Goal: Task Accomplishment & Management: Complete application form

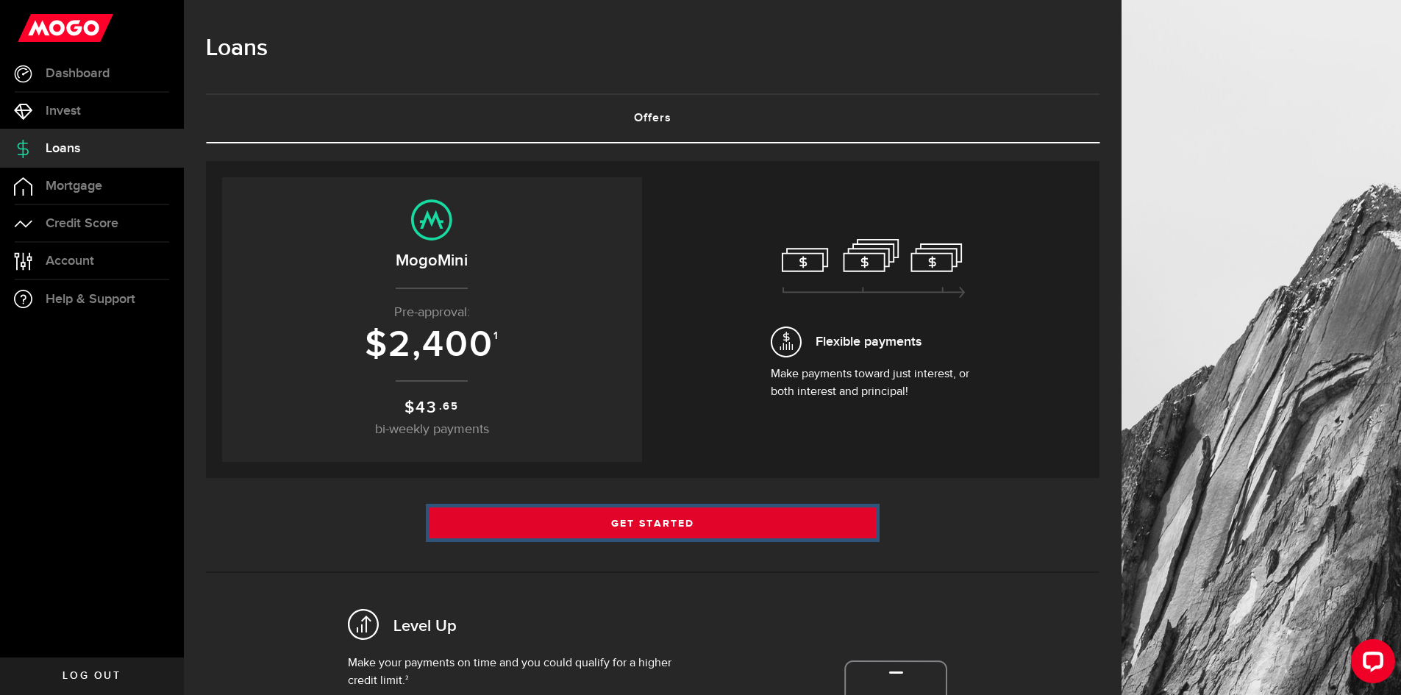
click at [690, 524] on link "Get Started" at bounding box center [653, 523] width 447 height 31
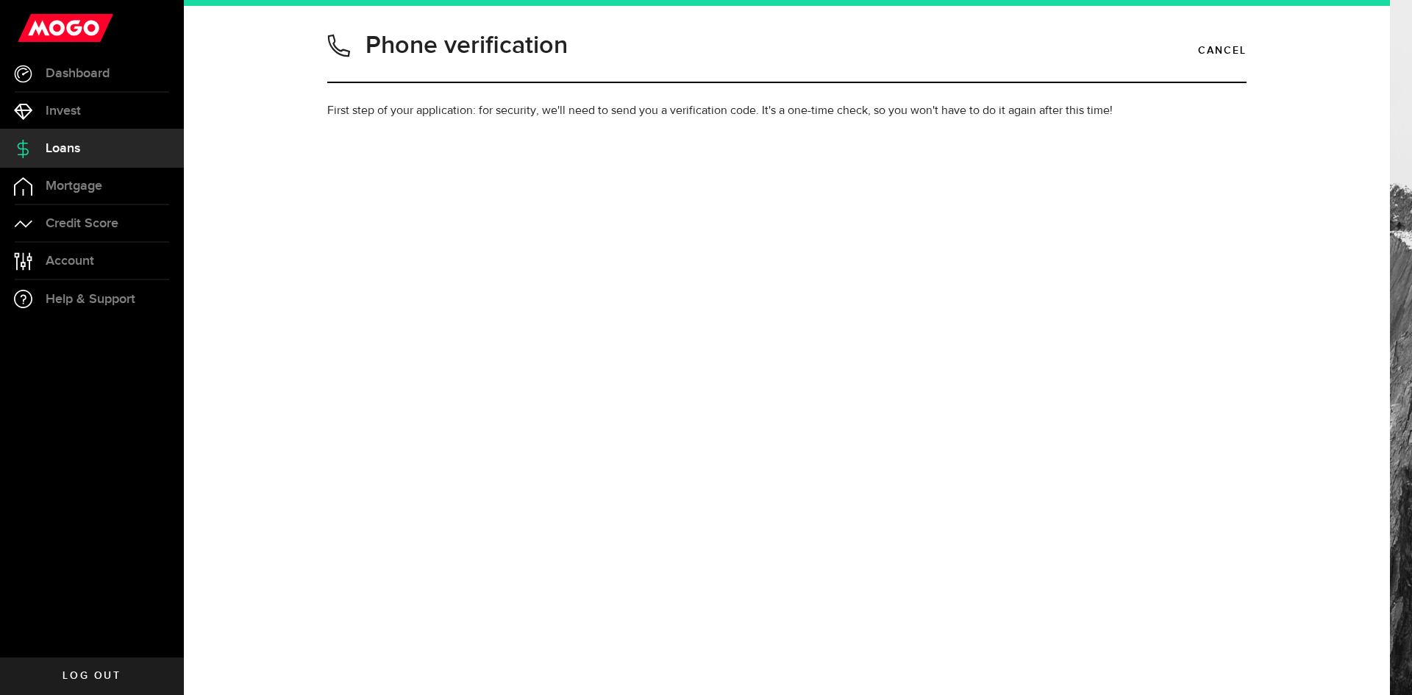
type input "4034001249"
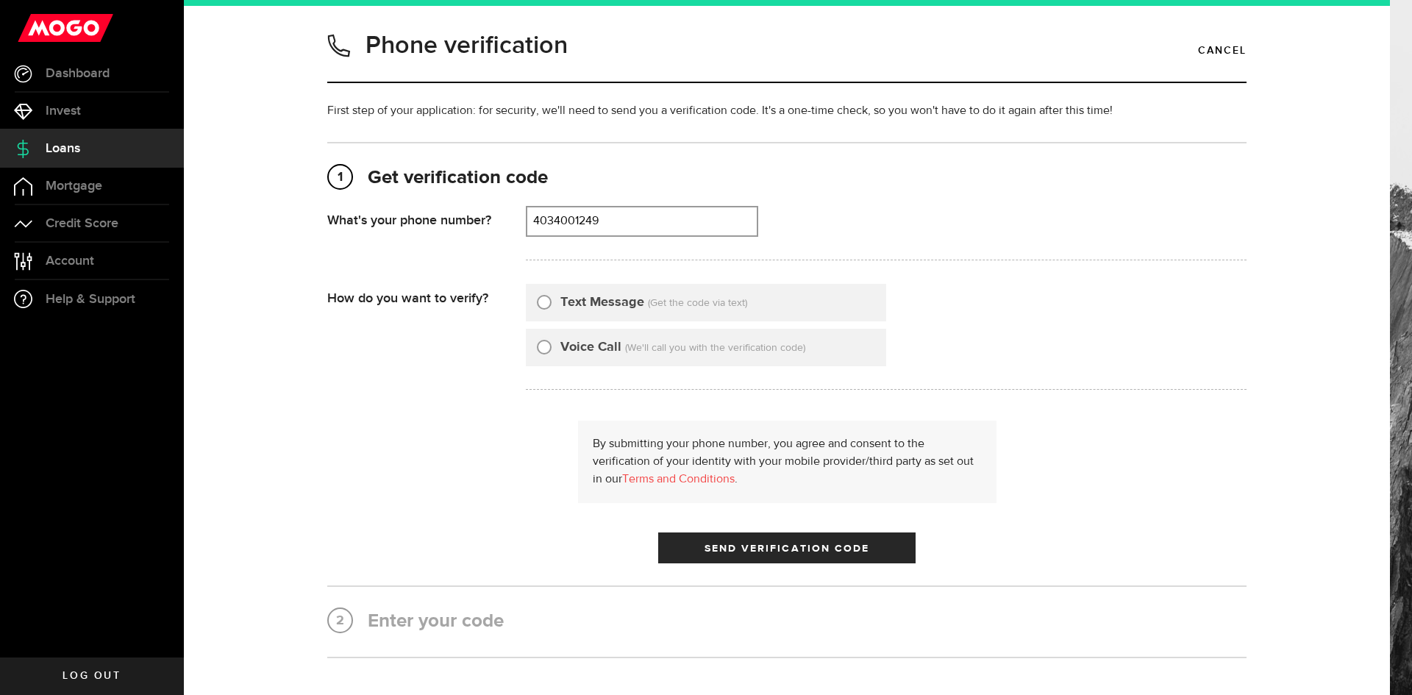
click at [537, 302] on input "Text Message" at bounding box center [544, 300] width 15 height 15
radio input "true"
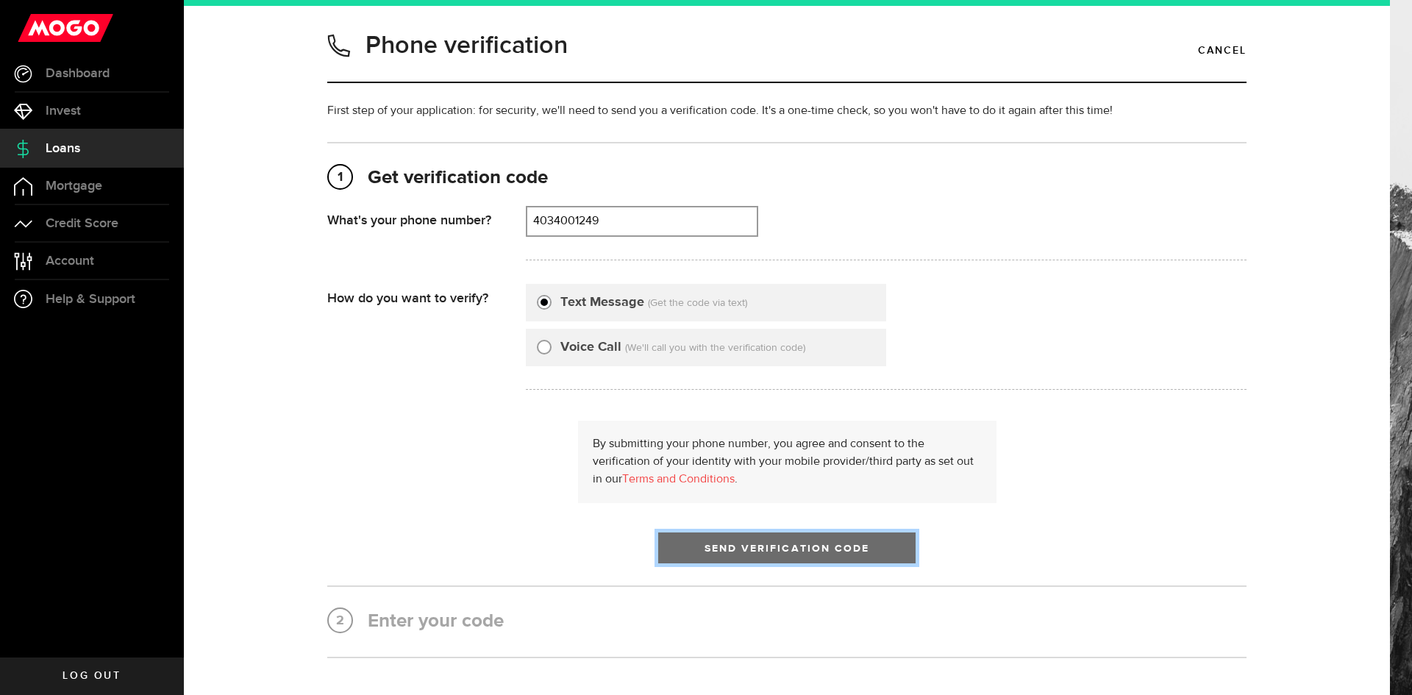
click at [776, 552] on span "submit" at bounding box center [787, 552] width 24 height 24
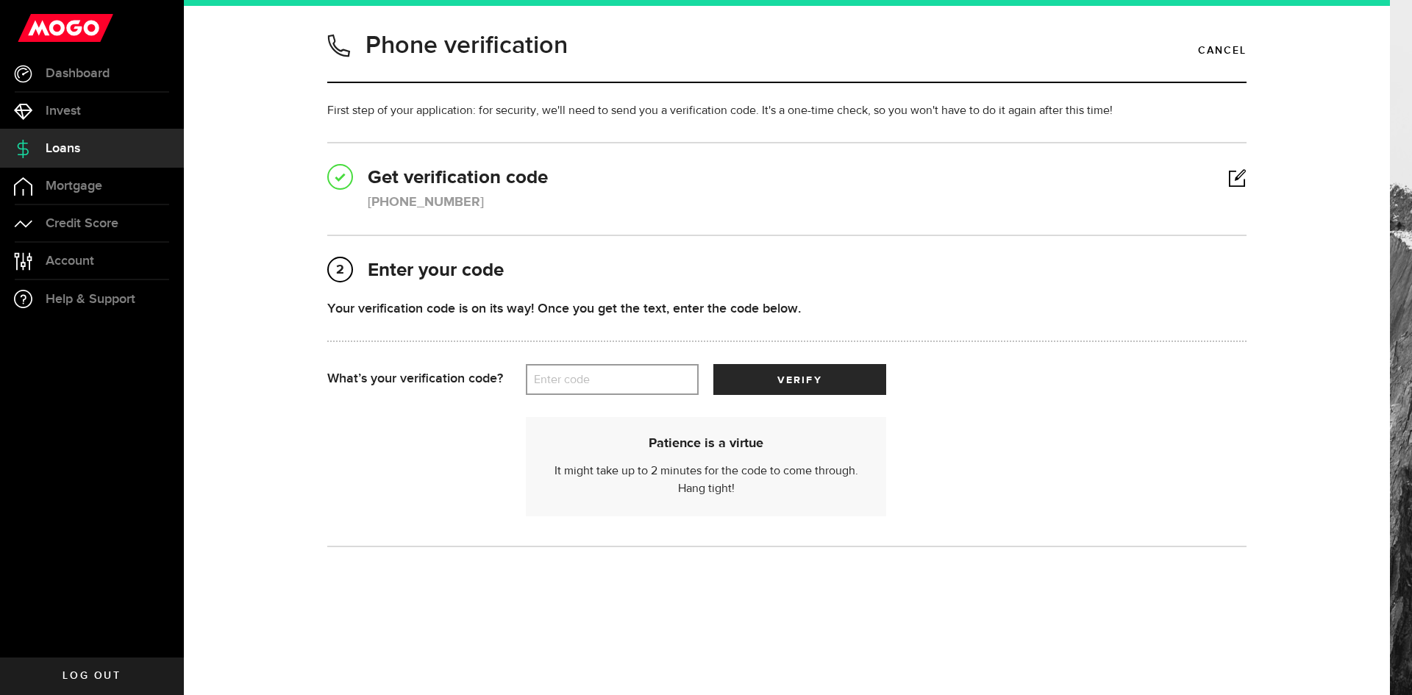
click at [619, 382] on label "Enter code" at bounding box center [612, 380] width 173 height 30
click at [619, 382] on input "Enter code" at bounding box center [612, 379] width 173 height 31
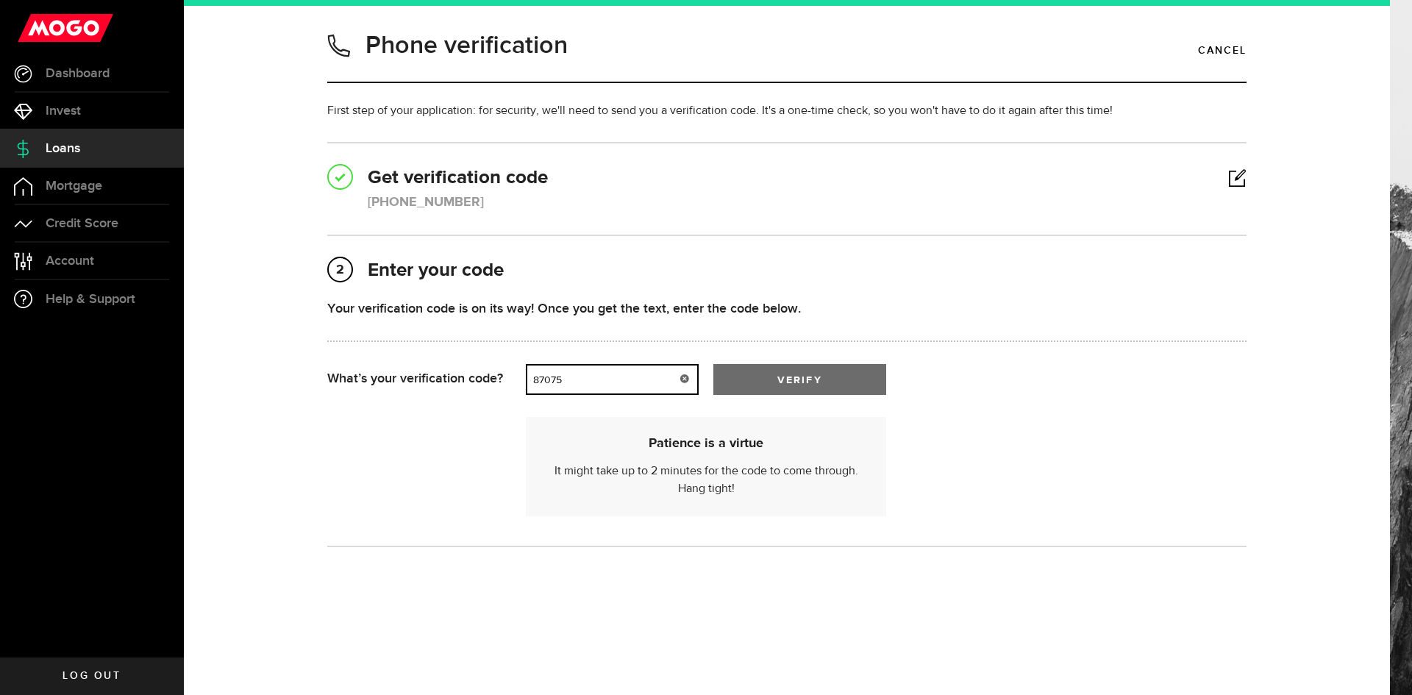
type input "87075"
click at [807, 369] on button "verify" at bounding box center [799, 379] width 173 height 31
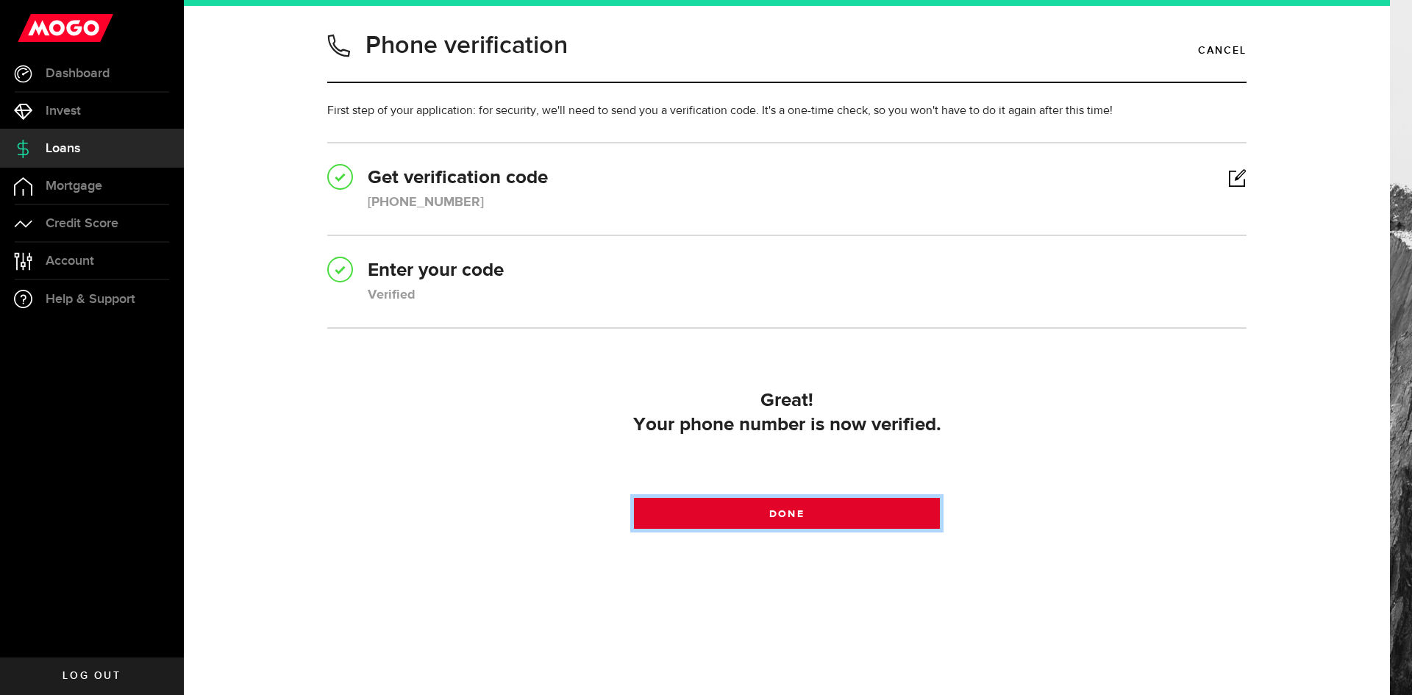
click at [863, 515] on link "Done" at bounding box center [787, 513] width 307 height 31
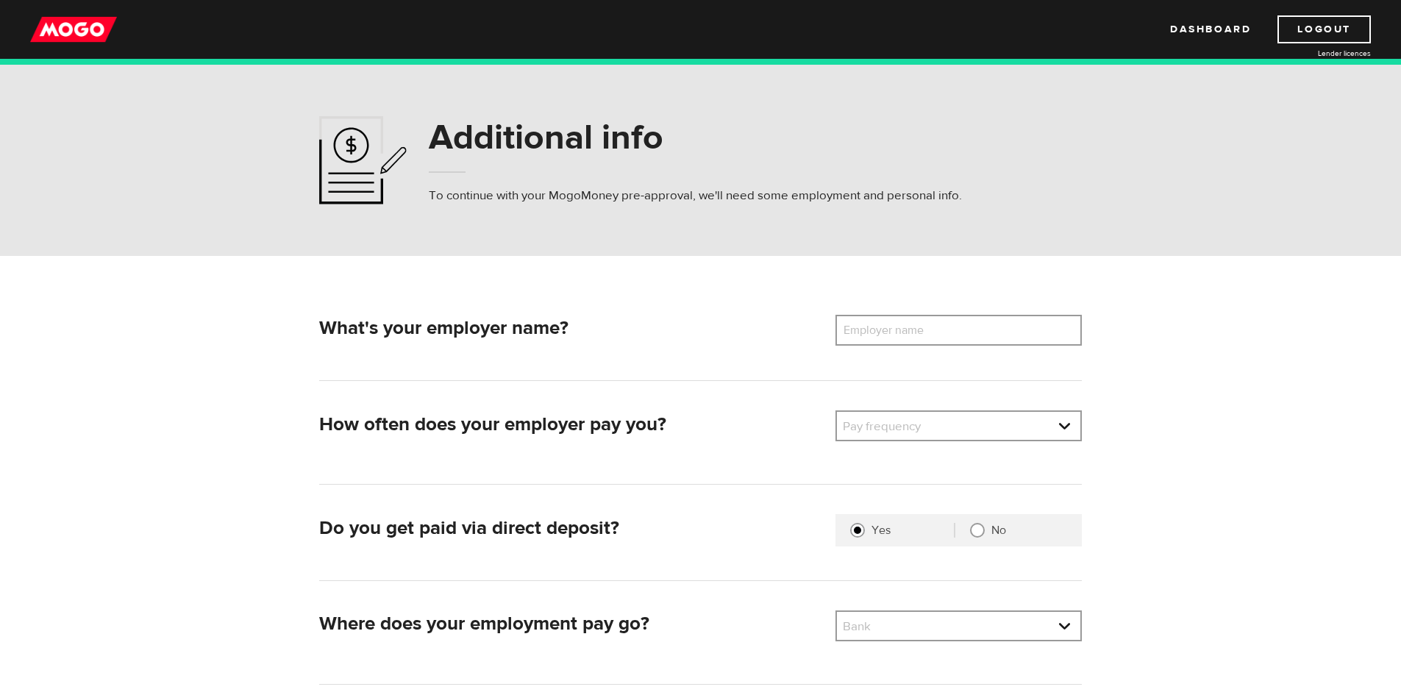
click at [909, 329] on label "Employer name" at bounding box center [895, 330] width 118 height 31
click at [909, 329] on input "Employer name" at bounding box center [959, 330] width 246 height 31
click at [925, 332] on label "Employer name" at bounding box center [895, 330] width 118 height 31
click at [925, 332] on input "Employer name" at bounding box center [959, 330] width 246 height 31
type input "X"
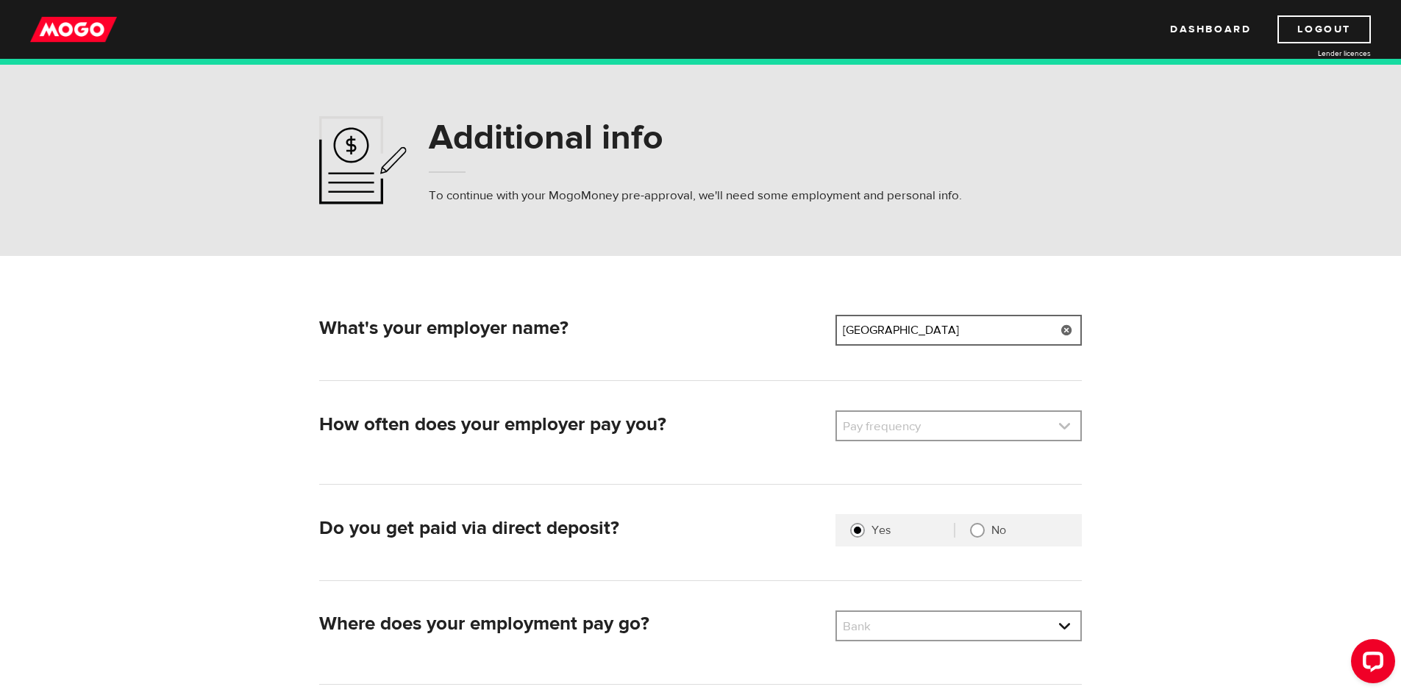
type input "Zebra Crossing Academy"
click at [972, 424] on link at bounding box center [958, 426] width 243 height 28
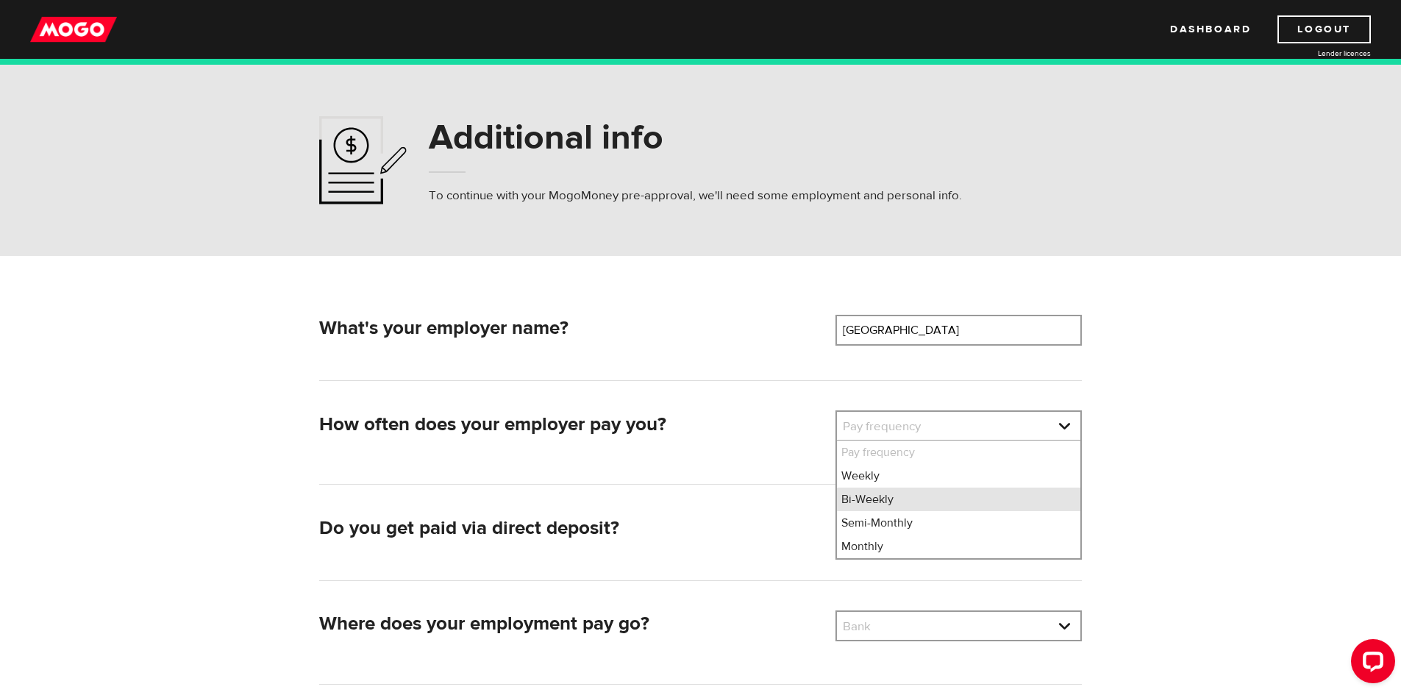
click at [920, 497] on li "Bi-Weekly" at bounding box center [958, 500] width 243 height 24
select select "2"
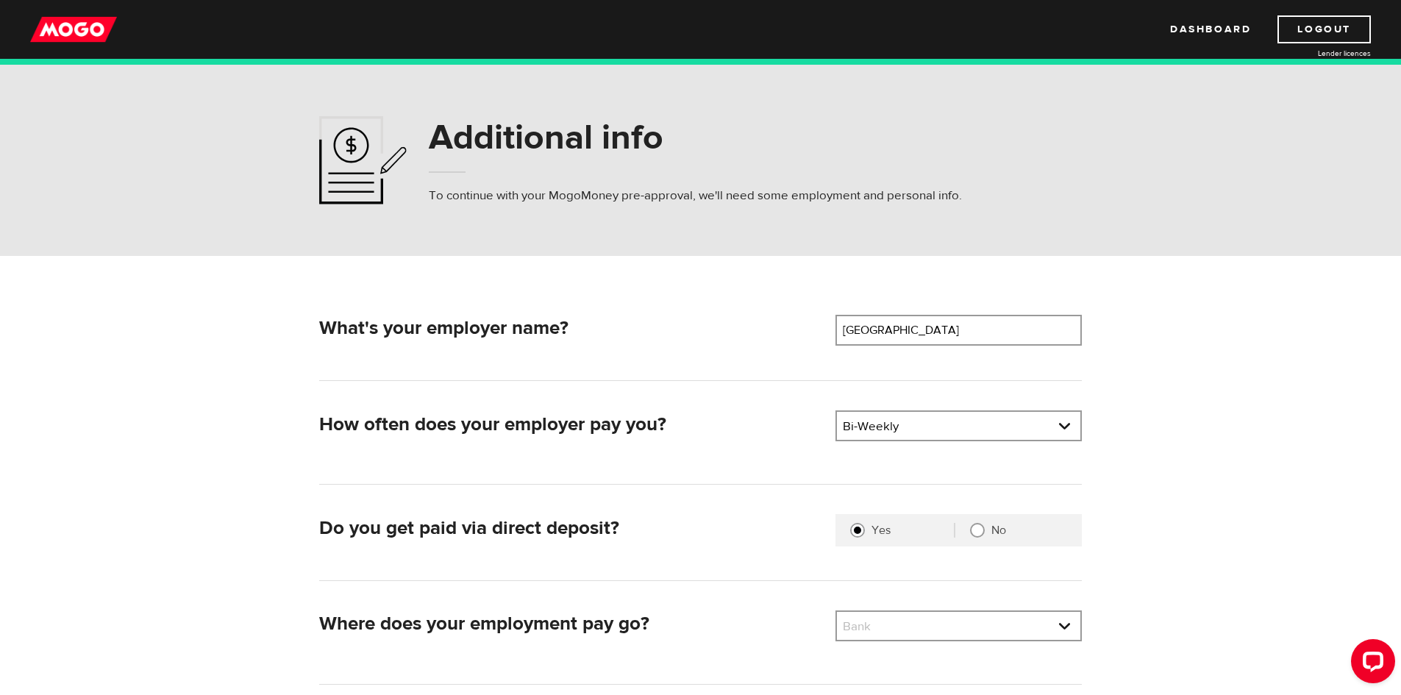
scroll to position [74, 0]
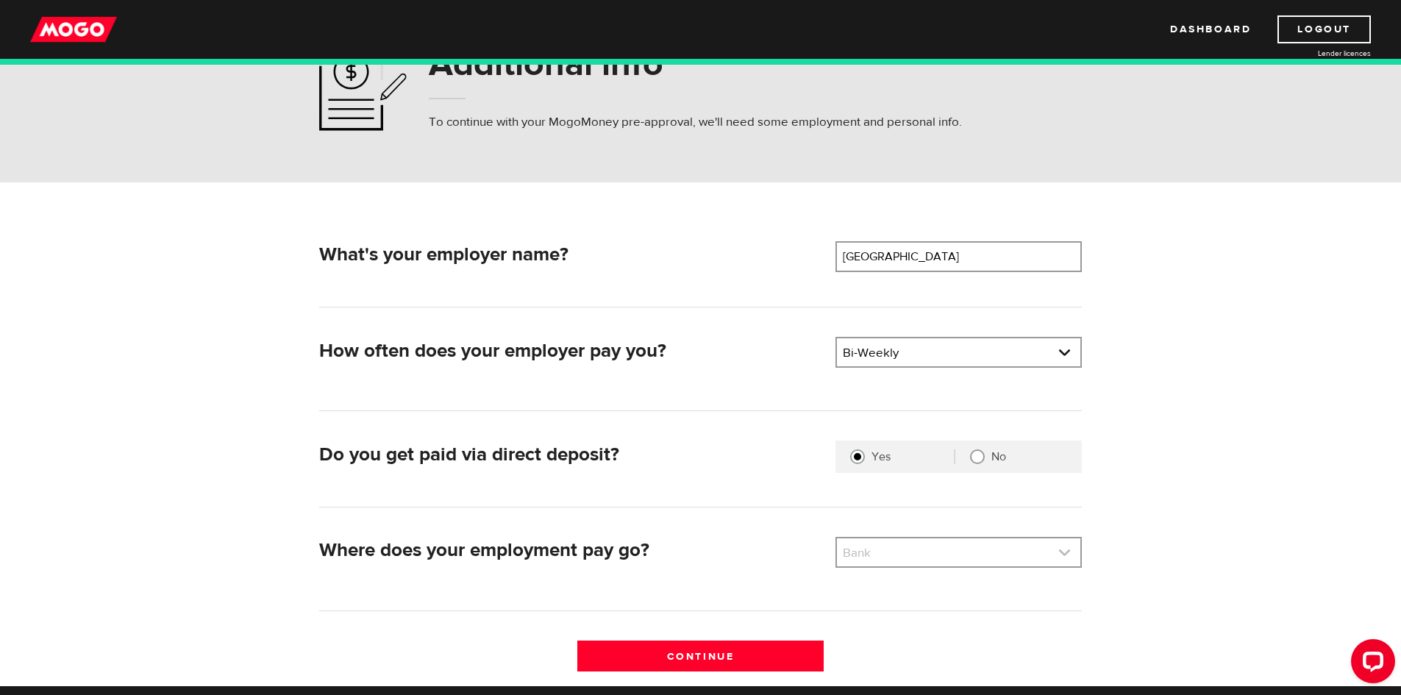
click at [891, 551] on link at bounding box center [958, 552] width 243 height 28
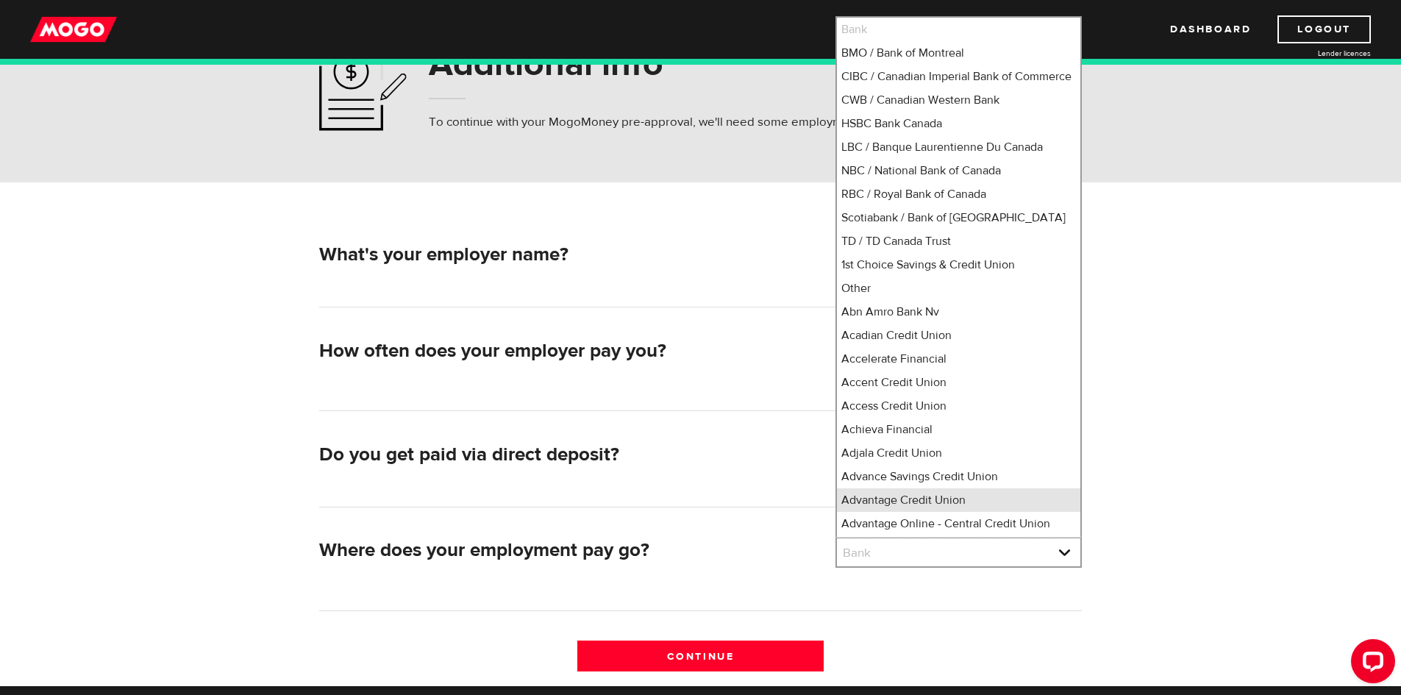
scroll to position [16, 0]
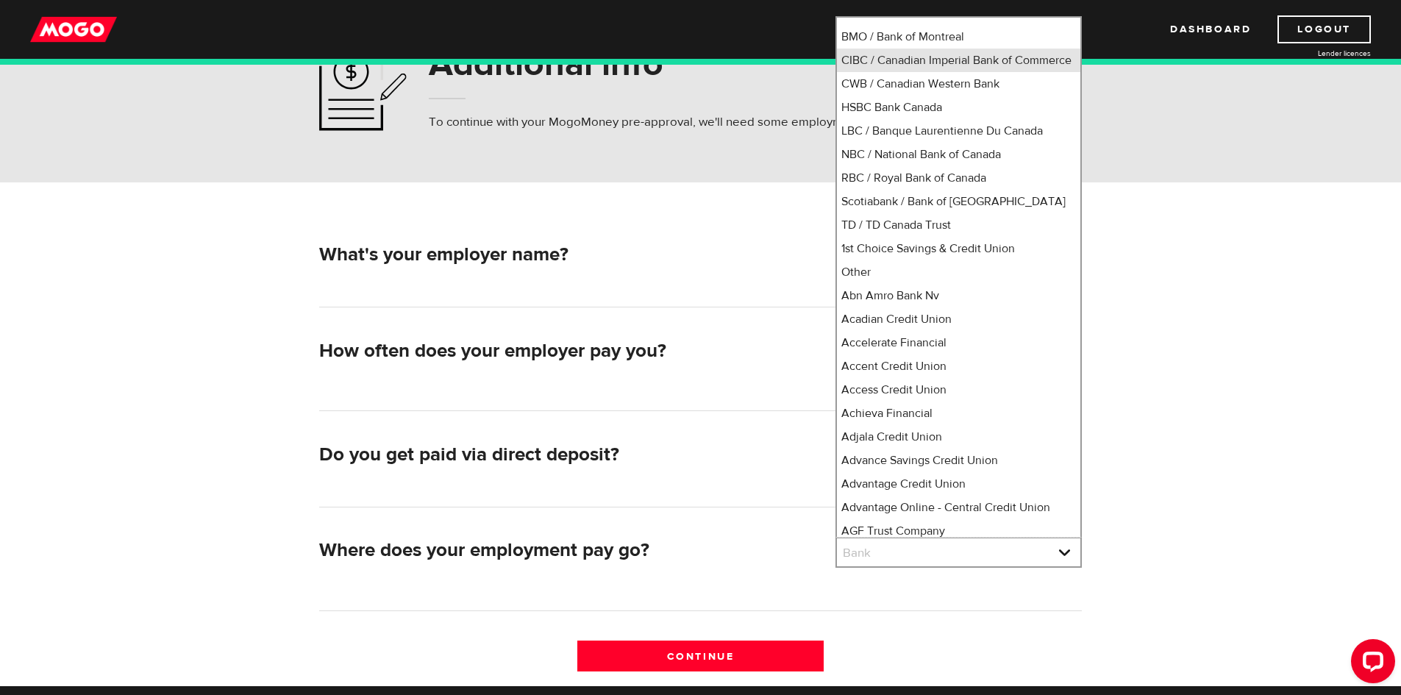
click at [911, 72] on li "CIBC / Canadian Imperial Bank of Commerce" at bounding box center [958, 61] width 243 height 24
select select "4"
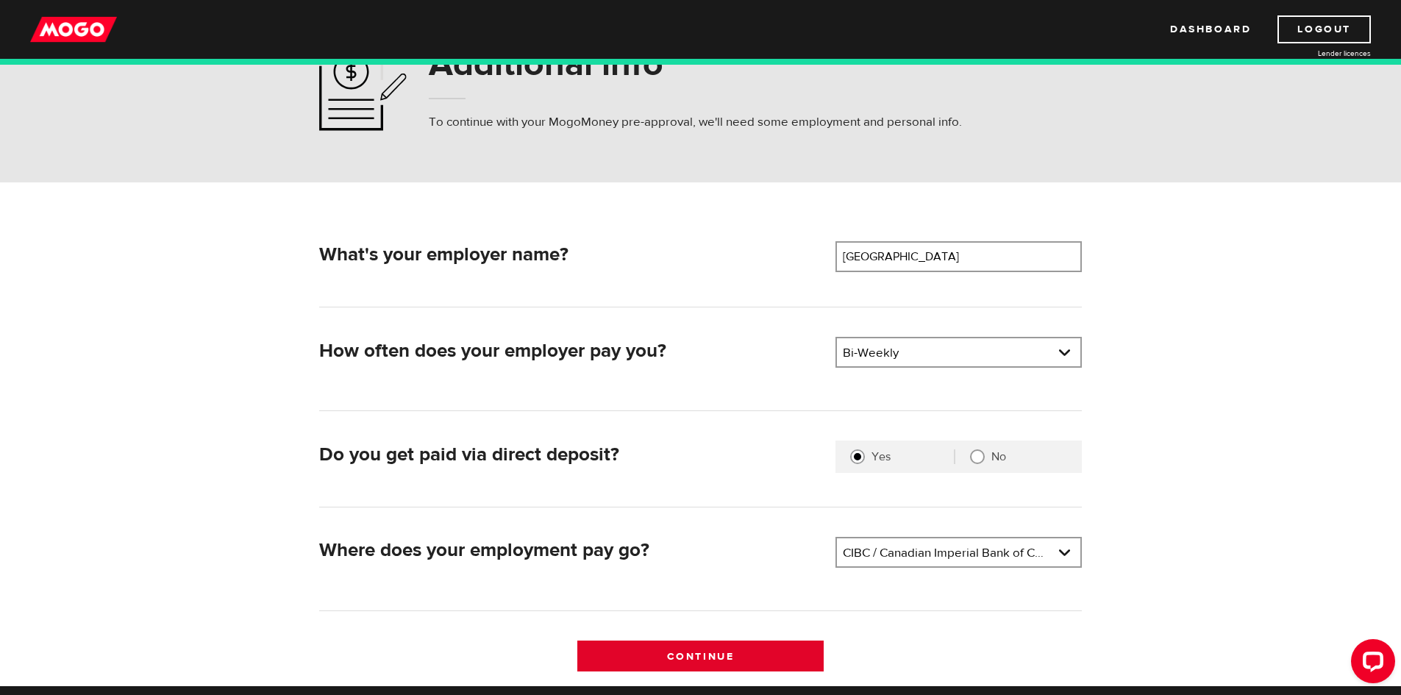
click at [752, 661] on input "Continue" at bounding box center [700, 656] width 246 height 31
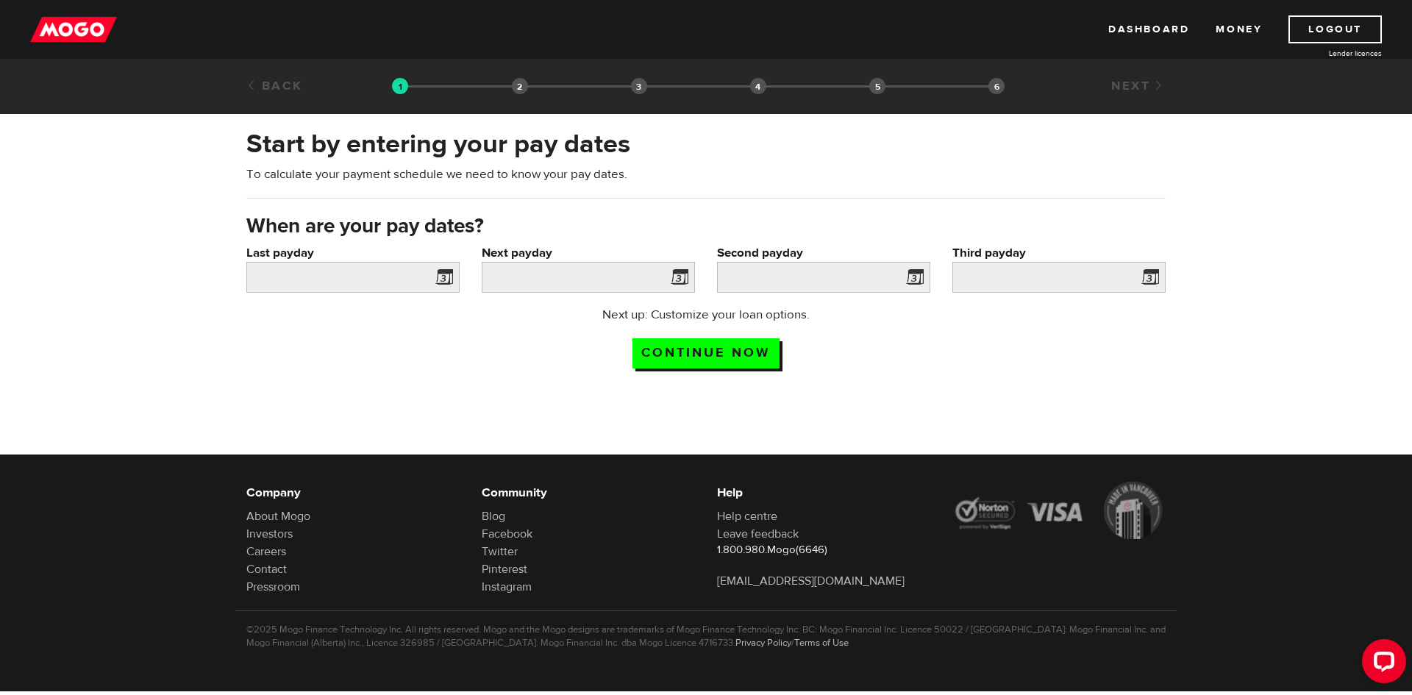
click at [449, 274] on span at bounding box center [441, 280] width 22 height 24
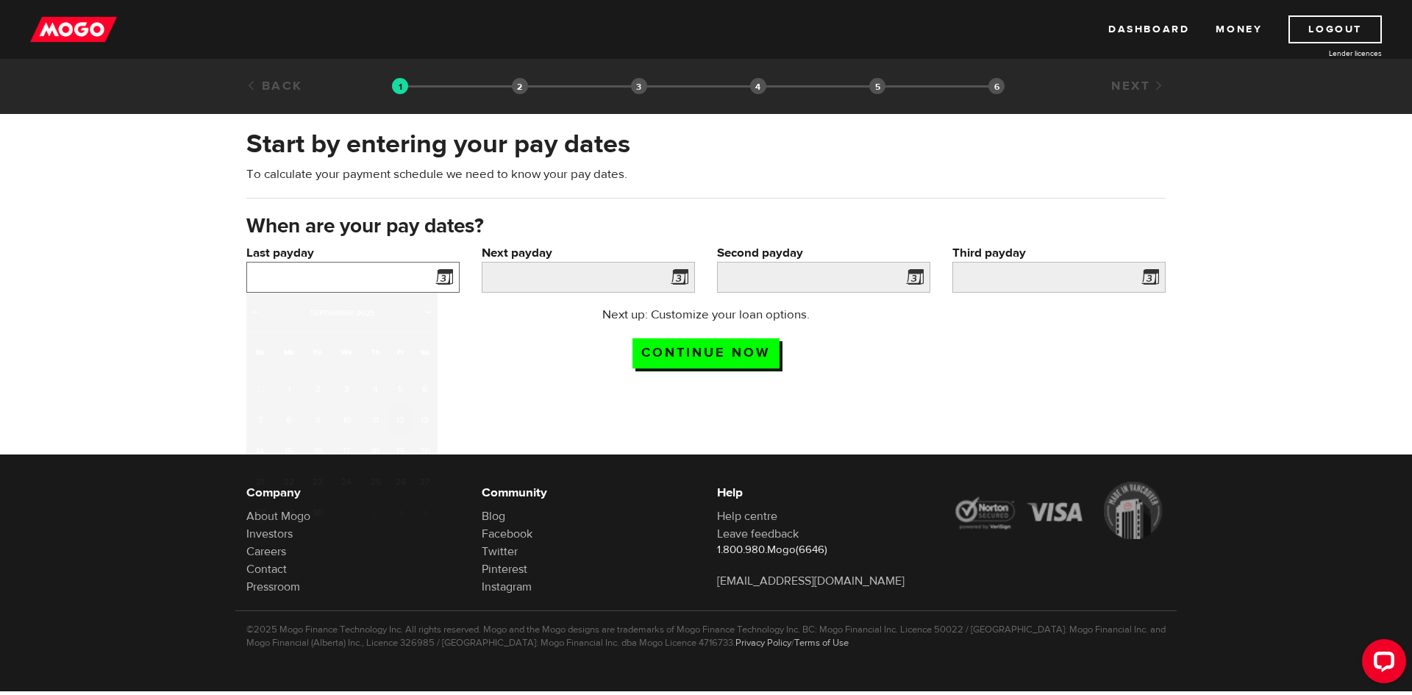
click at [346, 285] on input "Last payday" at bounding box center [352, 277] width 213 height 31
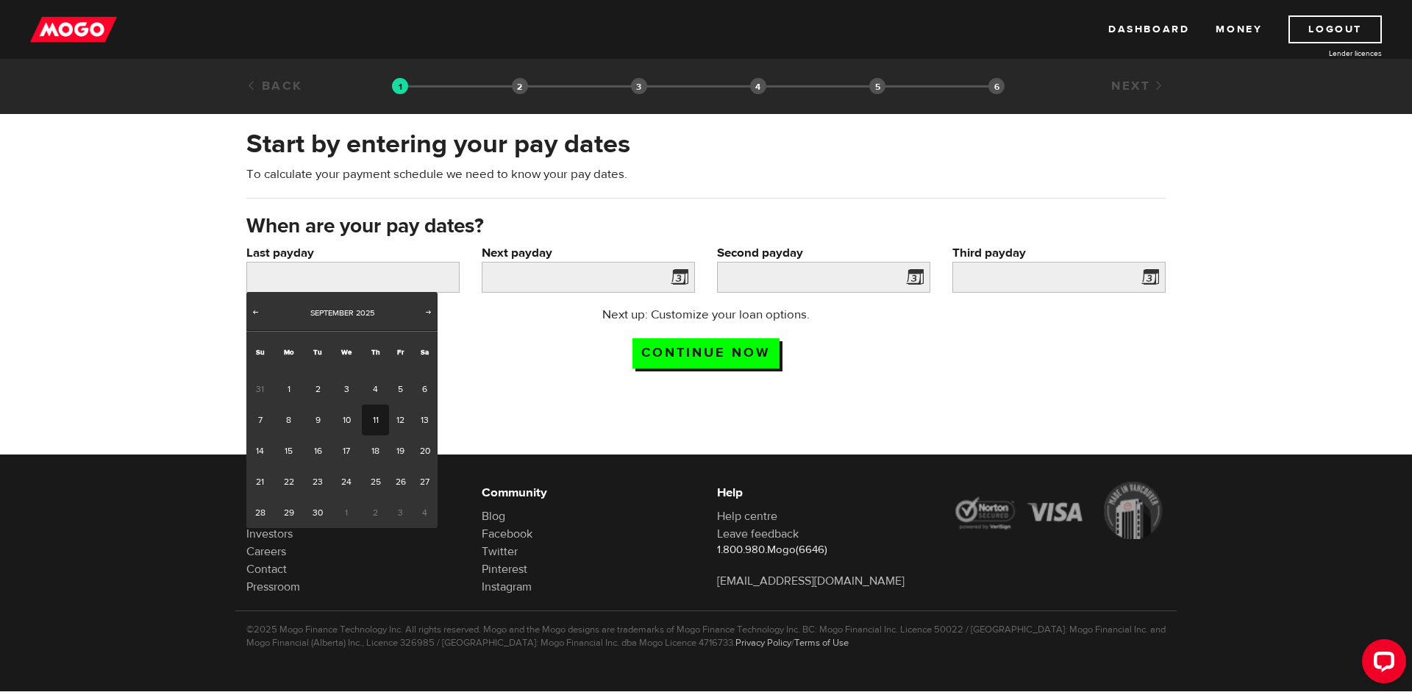
click at [372, 424] on link "11" at bounding box center [375, 420] width 27 height 31
type input "2025/09/11"
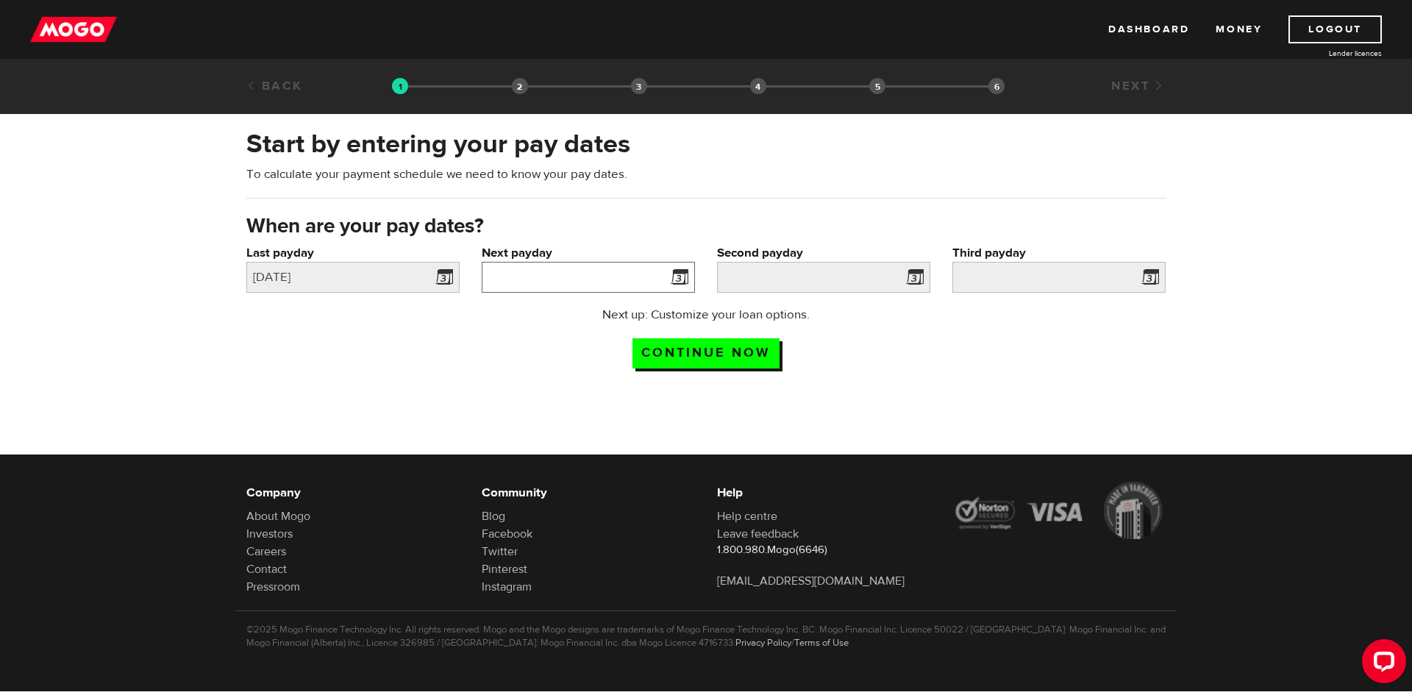
click at [661, 268] on input "Next payday" at bounding box center [588, 277] width 213 height 31
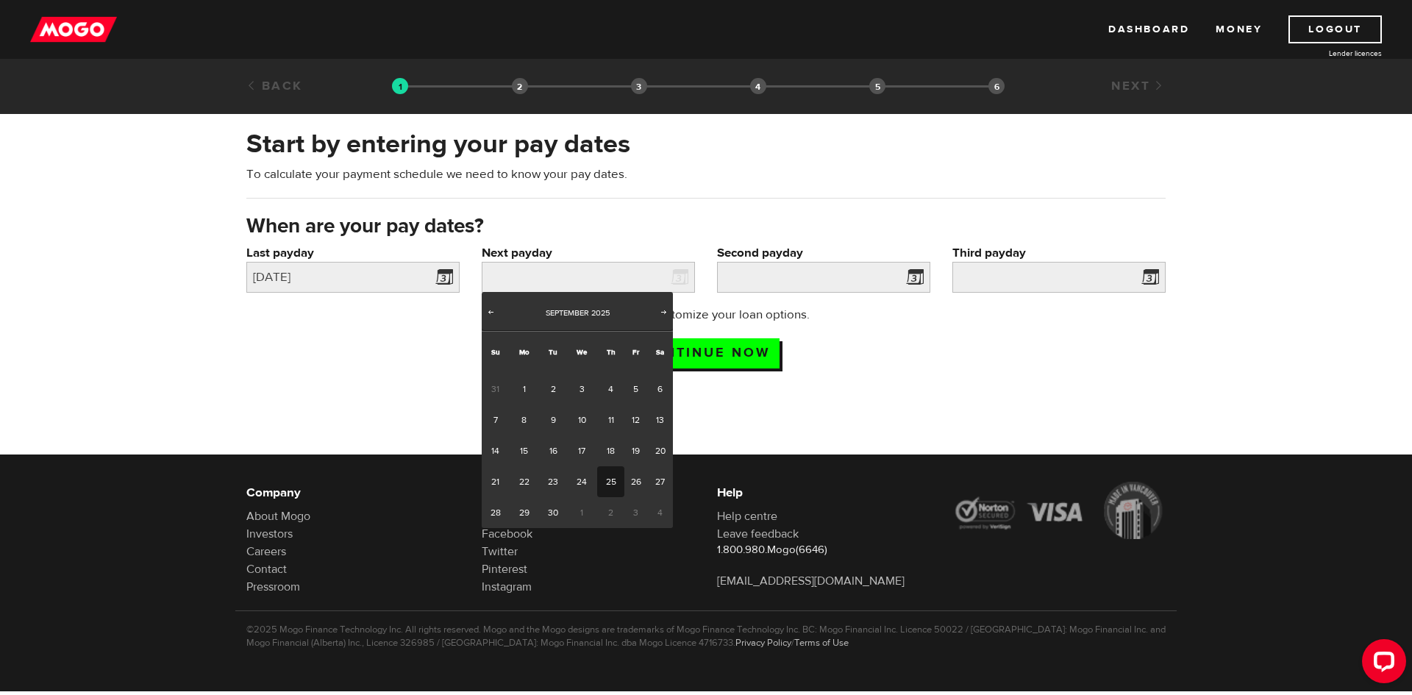
click at [610, 485] on link "25" at bounding box center [610, 481] width 27 height 31
type input "2025/09/25"
type input "2025/10/9"
type input "2025/10/23"
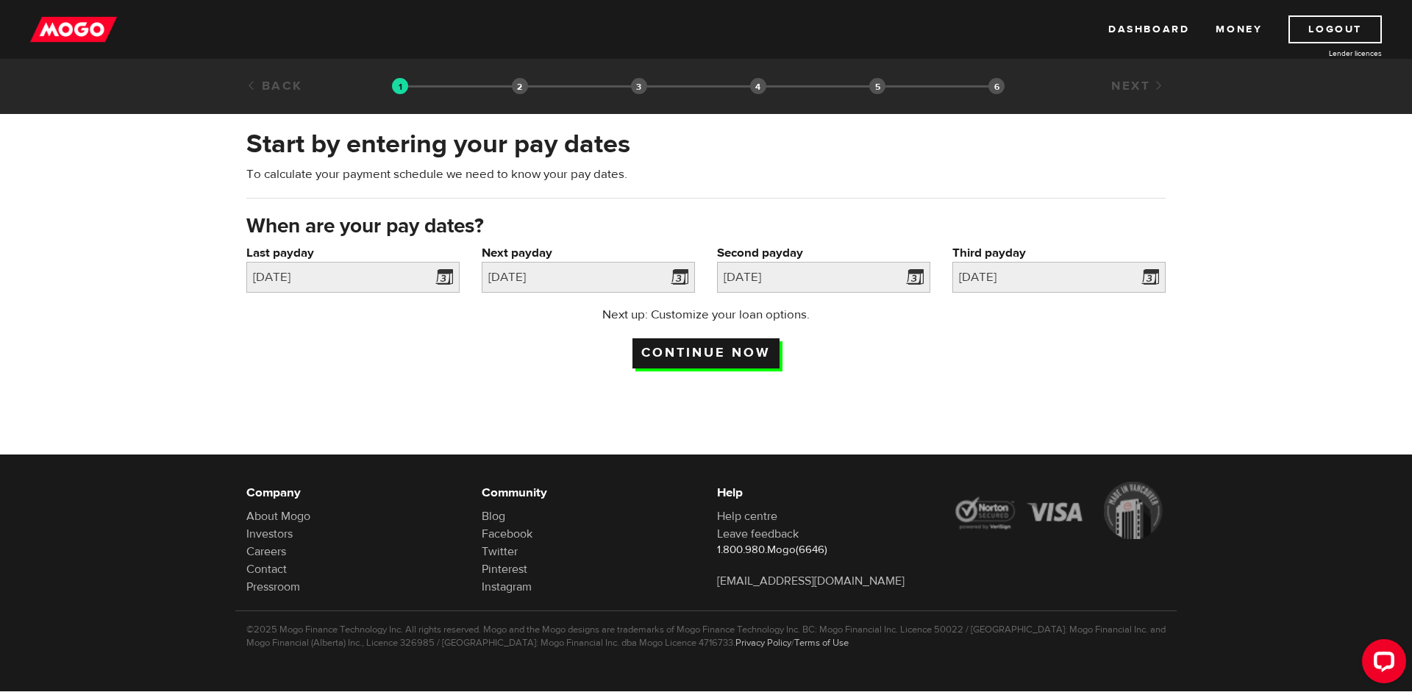
click at [730, 357] on input "Continue now" at bounding box center [706, 353] width 147 height 30
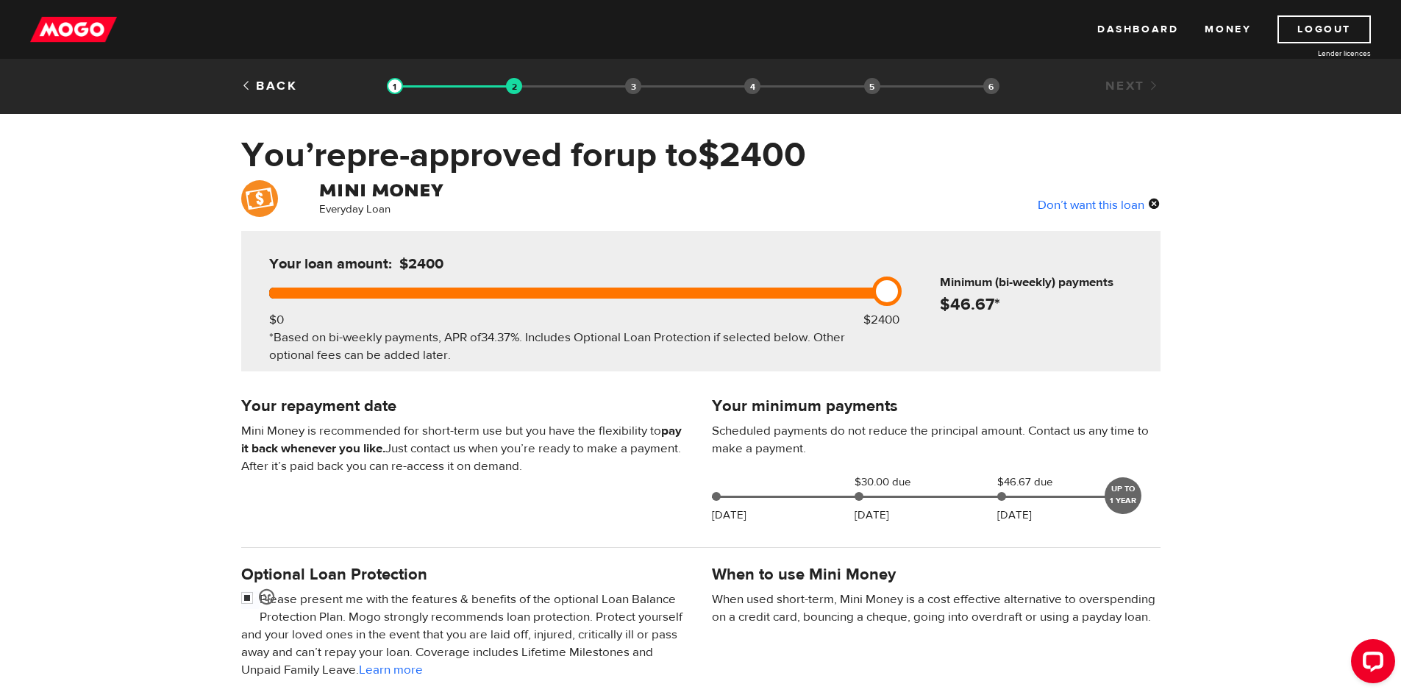
scroll to position [221, 0]
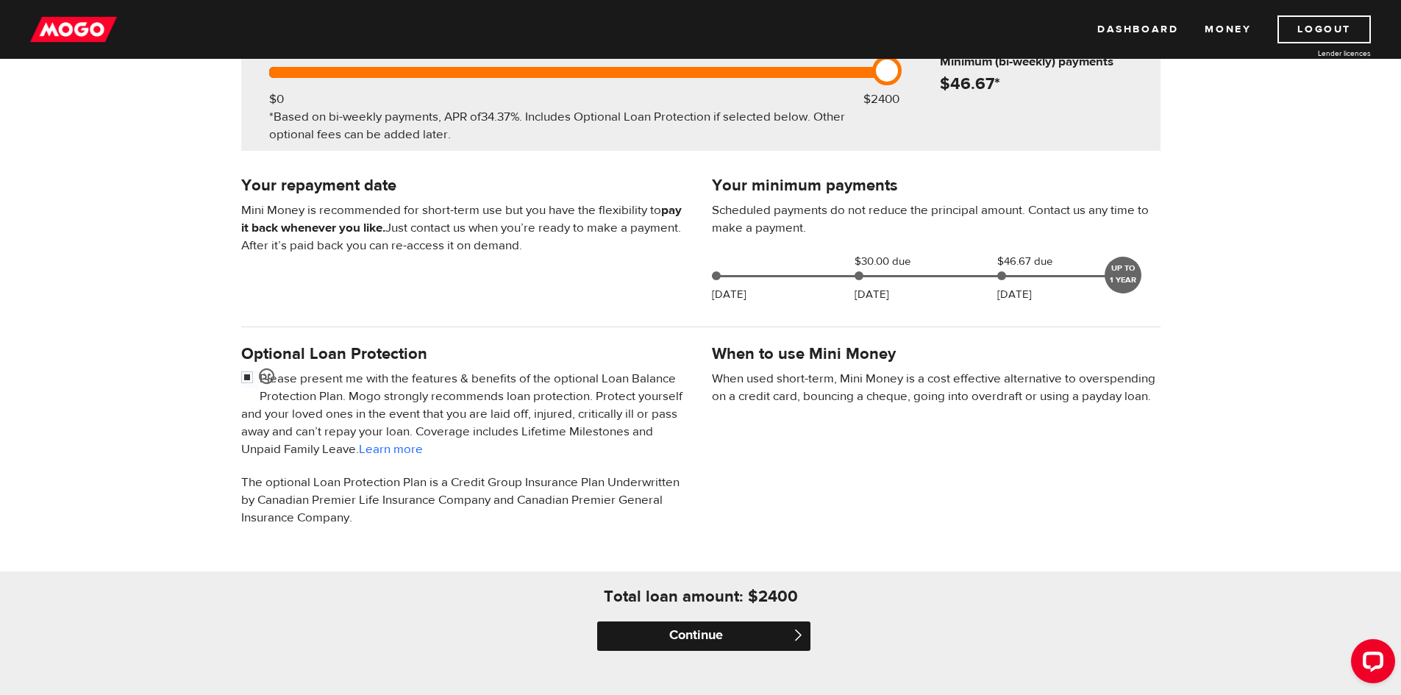
click at [698, 633] on input "Continue" at bounding box center [703, 636] width 213 height 29
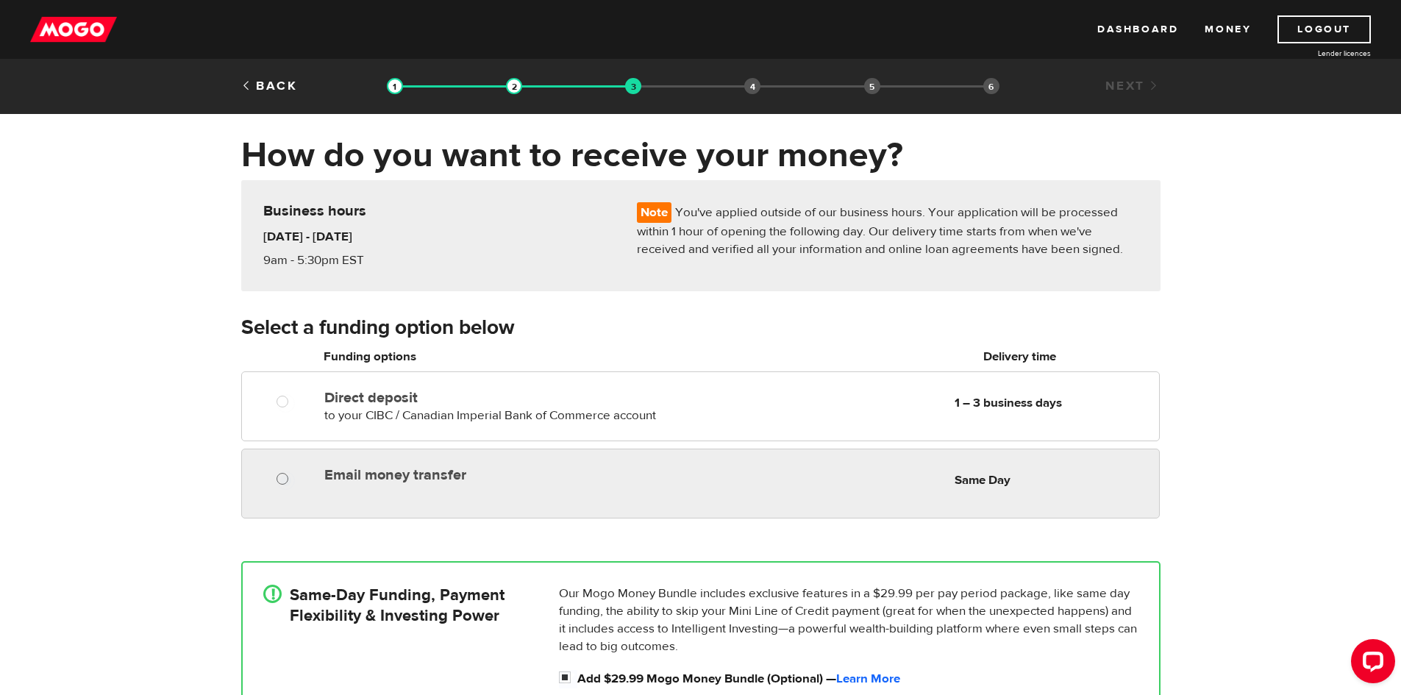
radio input "true"
click at [280, 482] on input "Email money transfer" at bounding box center [286, 480] width 18 height 18
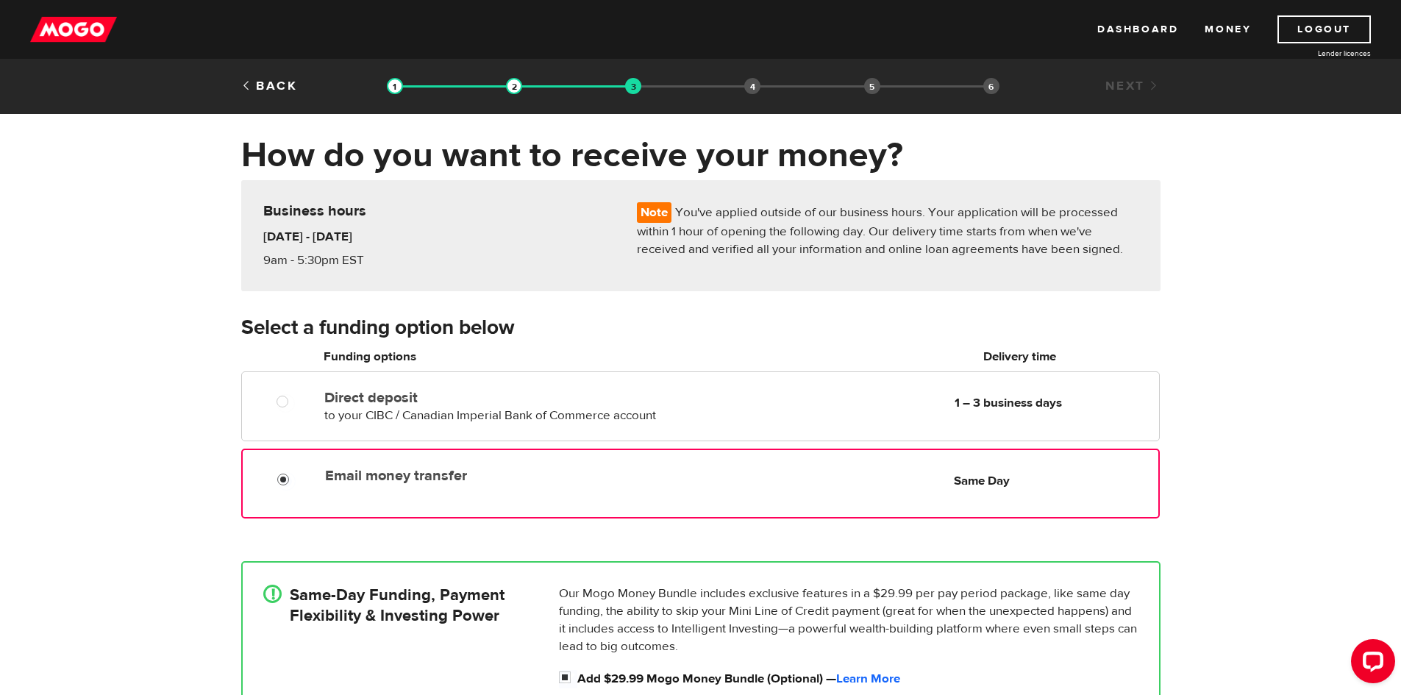
scroll to position [147, 0]
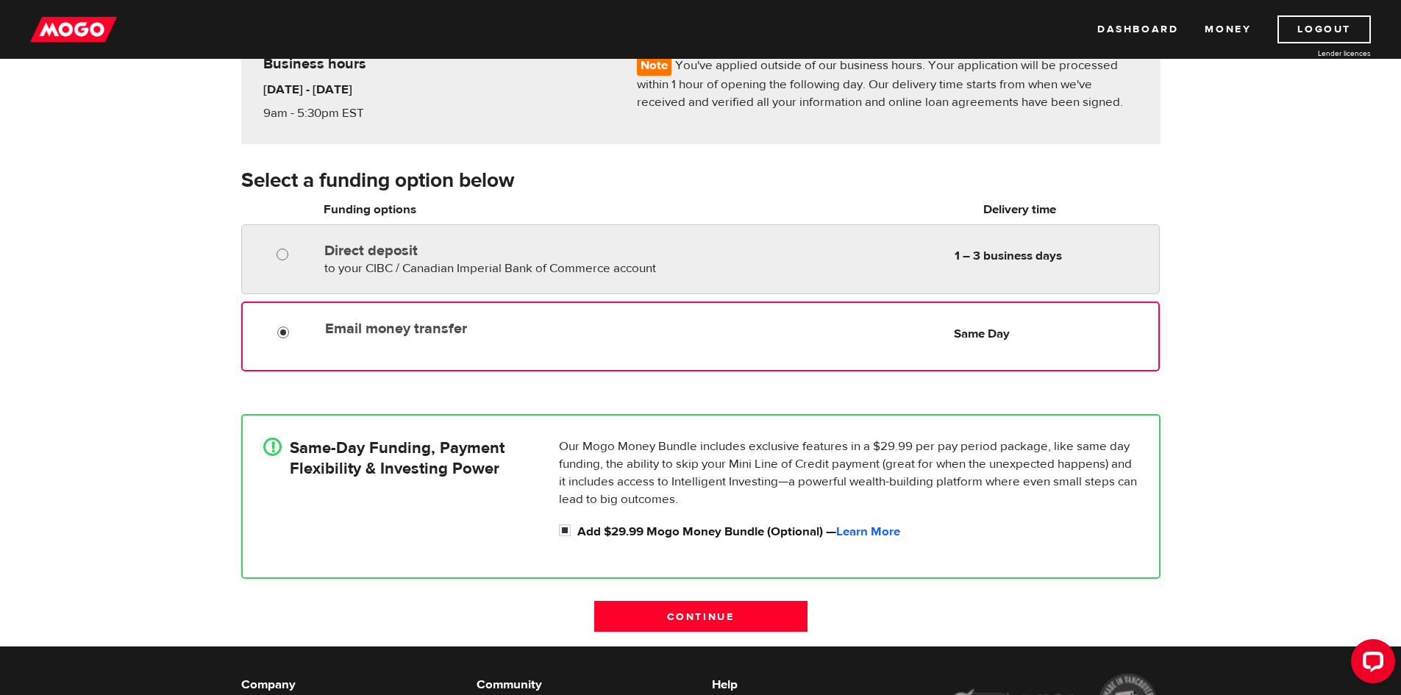
radio input "true"
click at [282, 255] on input "Direct deposit" at bounding box center [286, 256] width 18 height 18
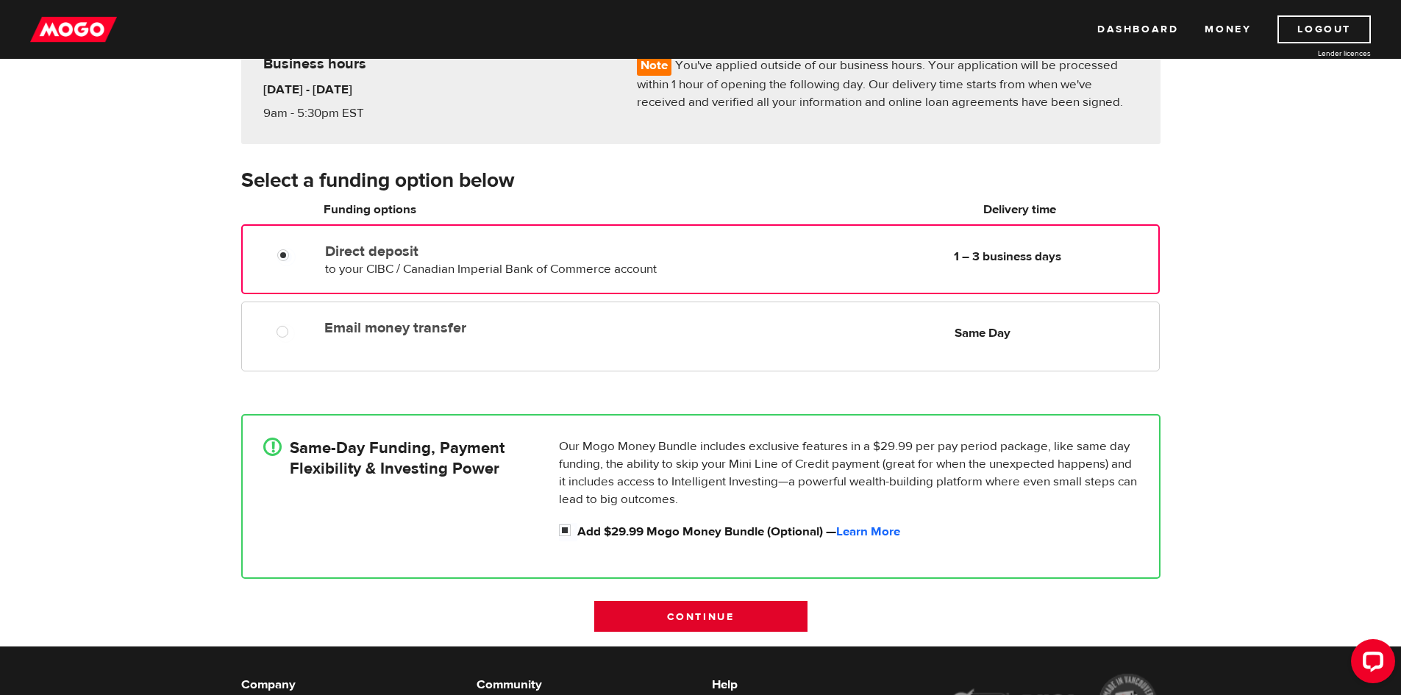
click at [699, 617] on input "Continue" at bounding box center [700, 616] width 213 height 31
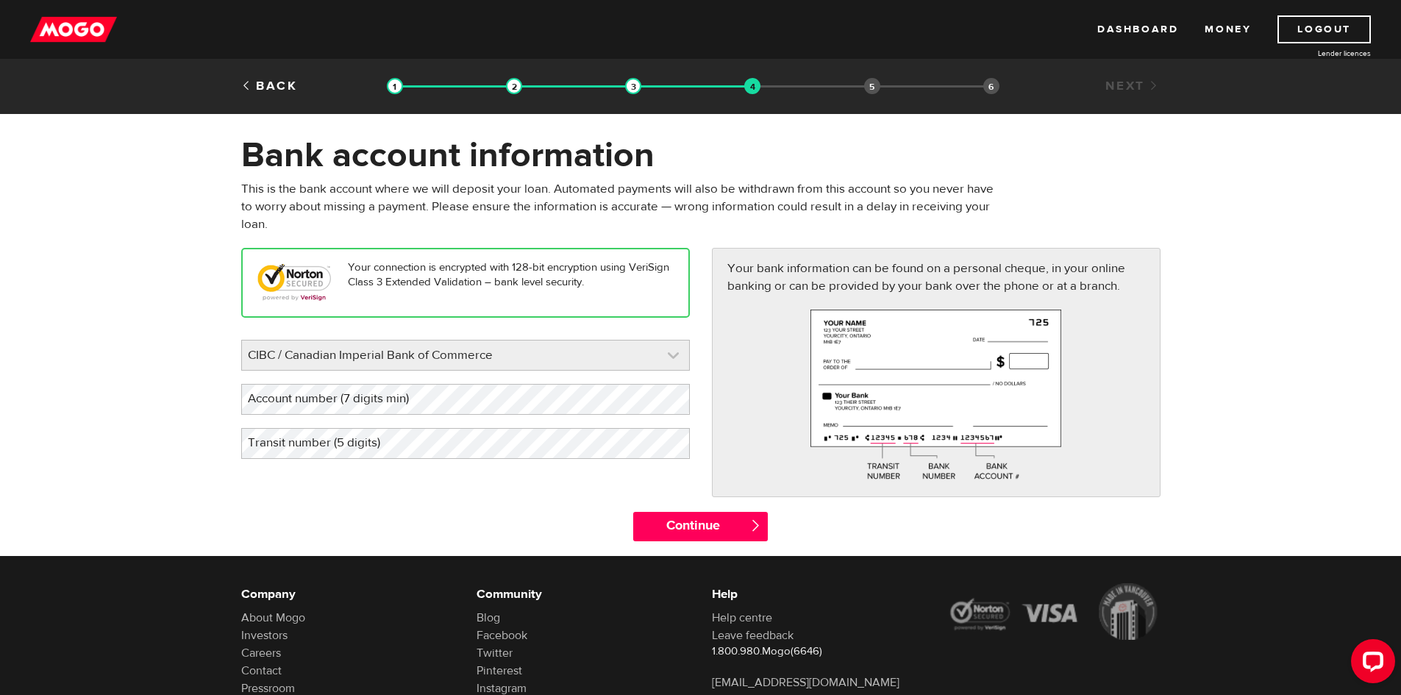
click at [558, 355] on link at bounding box center [465, 355] width 447 height 29
click at [246, 84] on link "Back" at bounding box center [269, 86] width 57 height 16
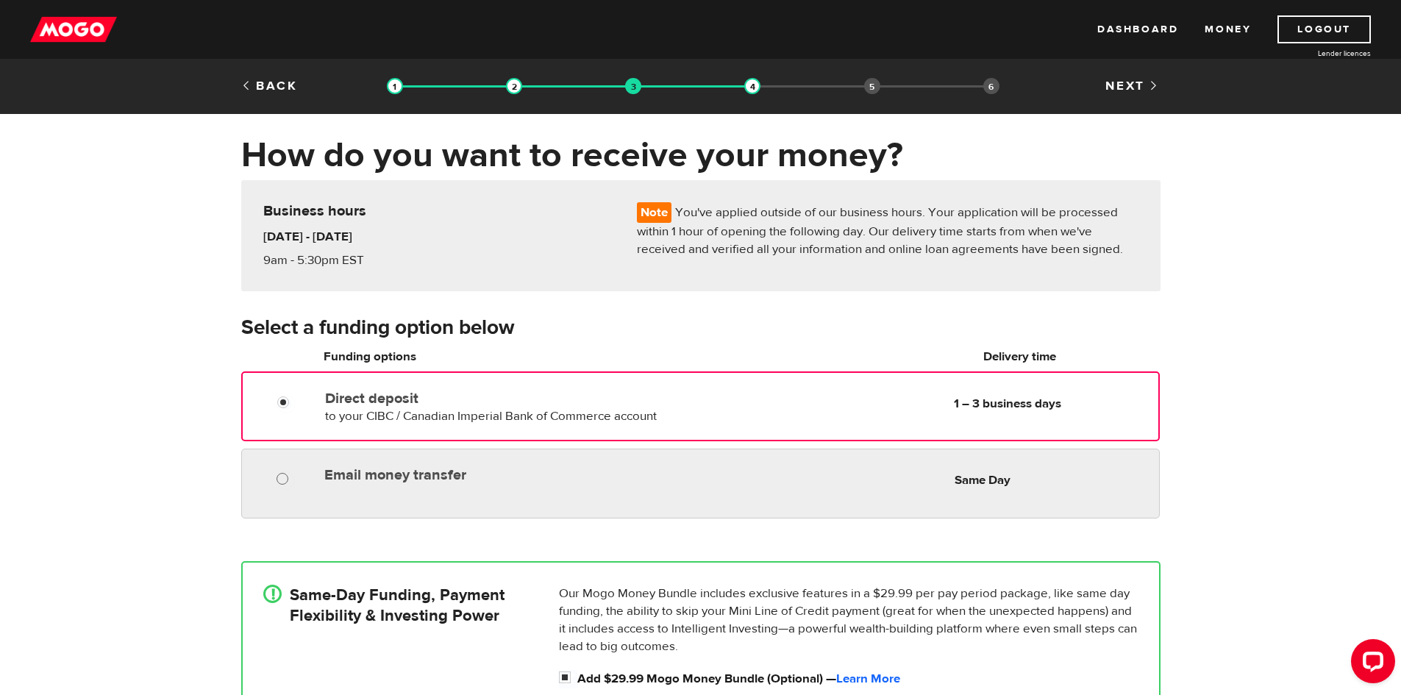
radio input "true"
click at [295, 480] on input "Email money transfer" at bounding box center [286, 480] width 18 height 18
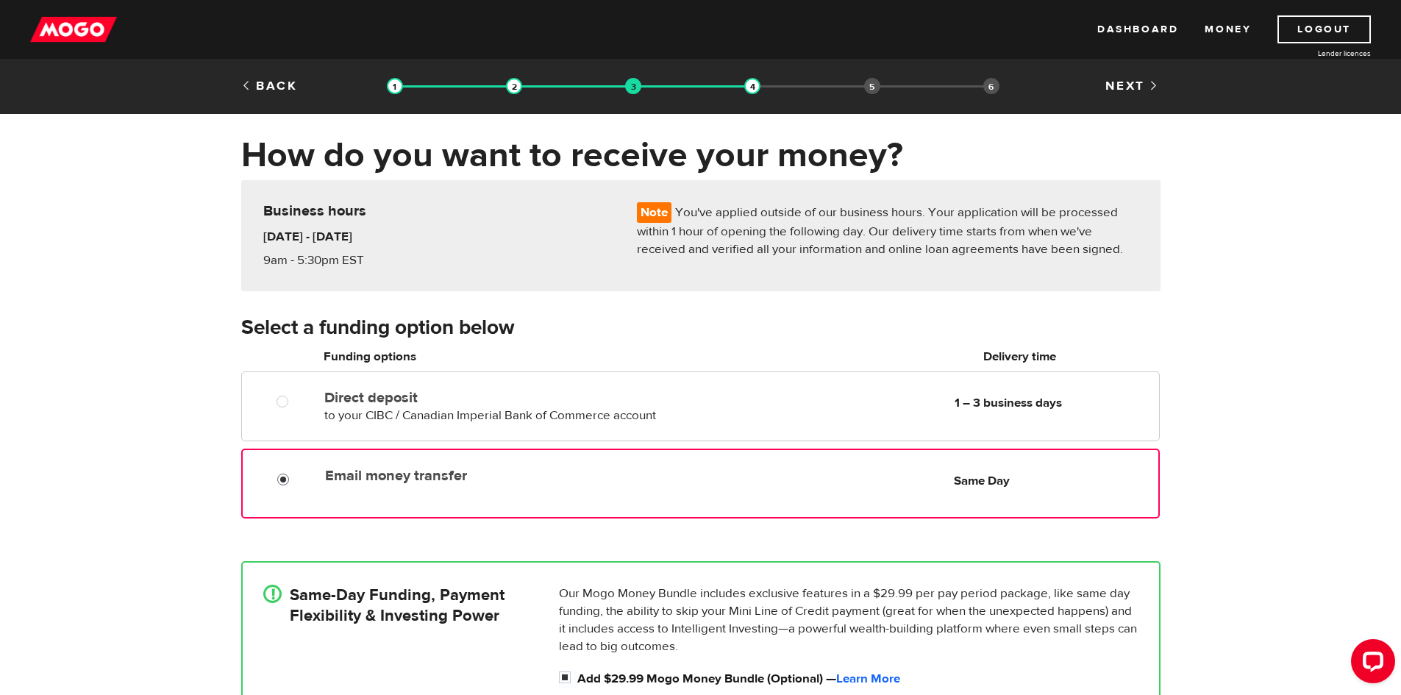
scroll to position [147, 0]
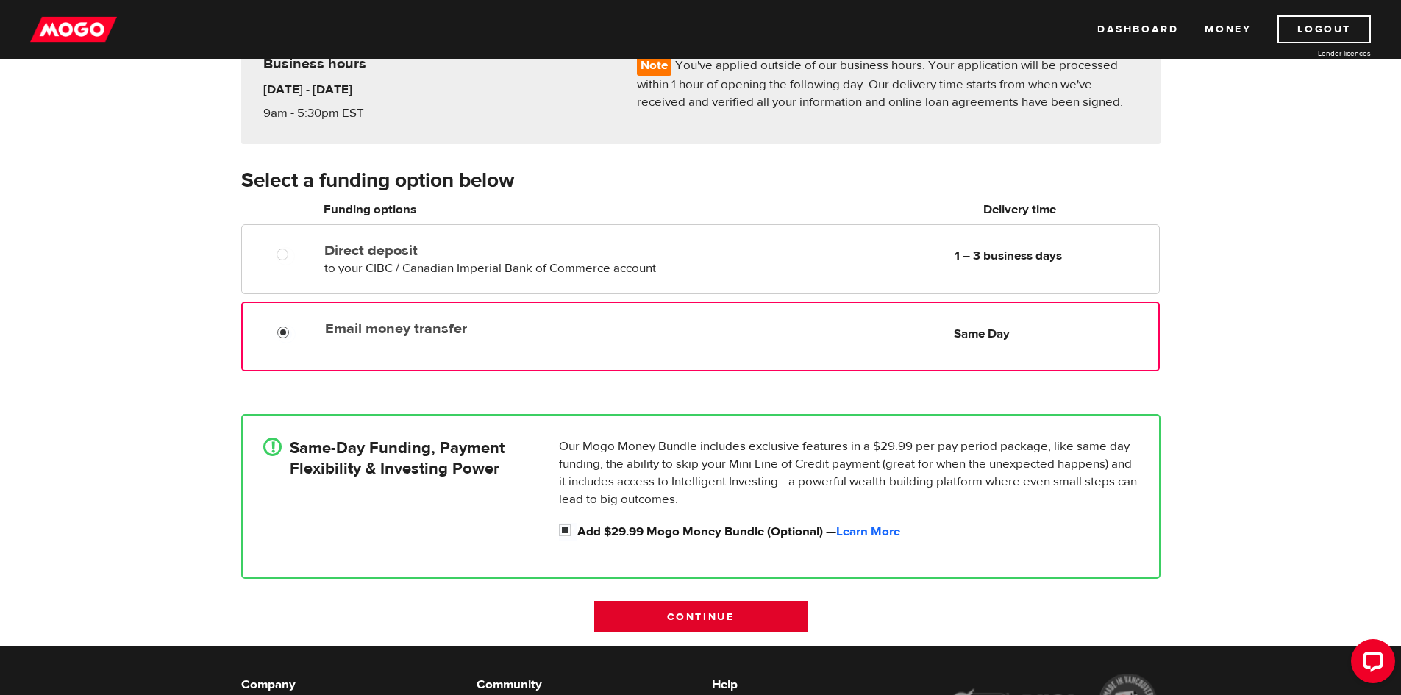
click at [652, 614] on input "Continue" at bounding box center [700, 616] width 213 height 31
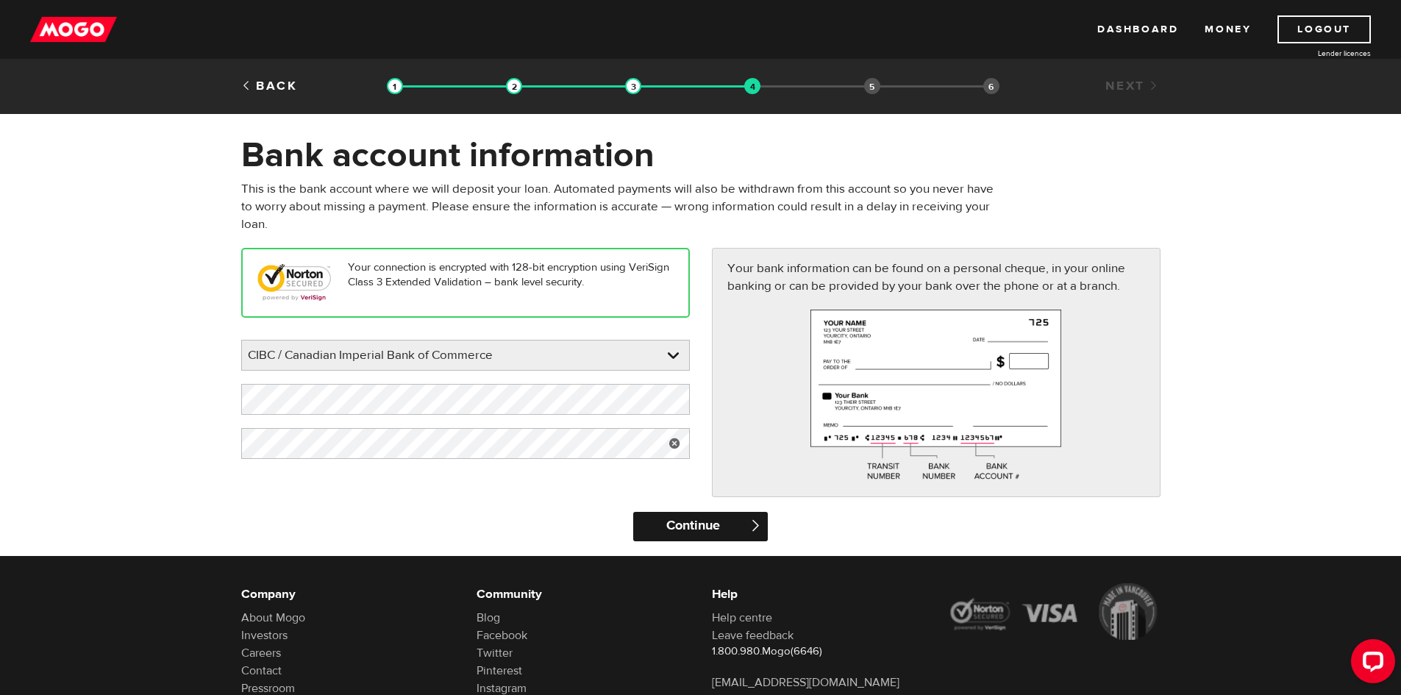
click at [697, 525] on input "Continue" at bounding box center [700, 526] width 135 height 29
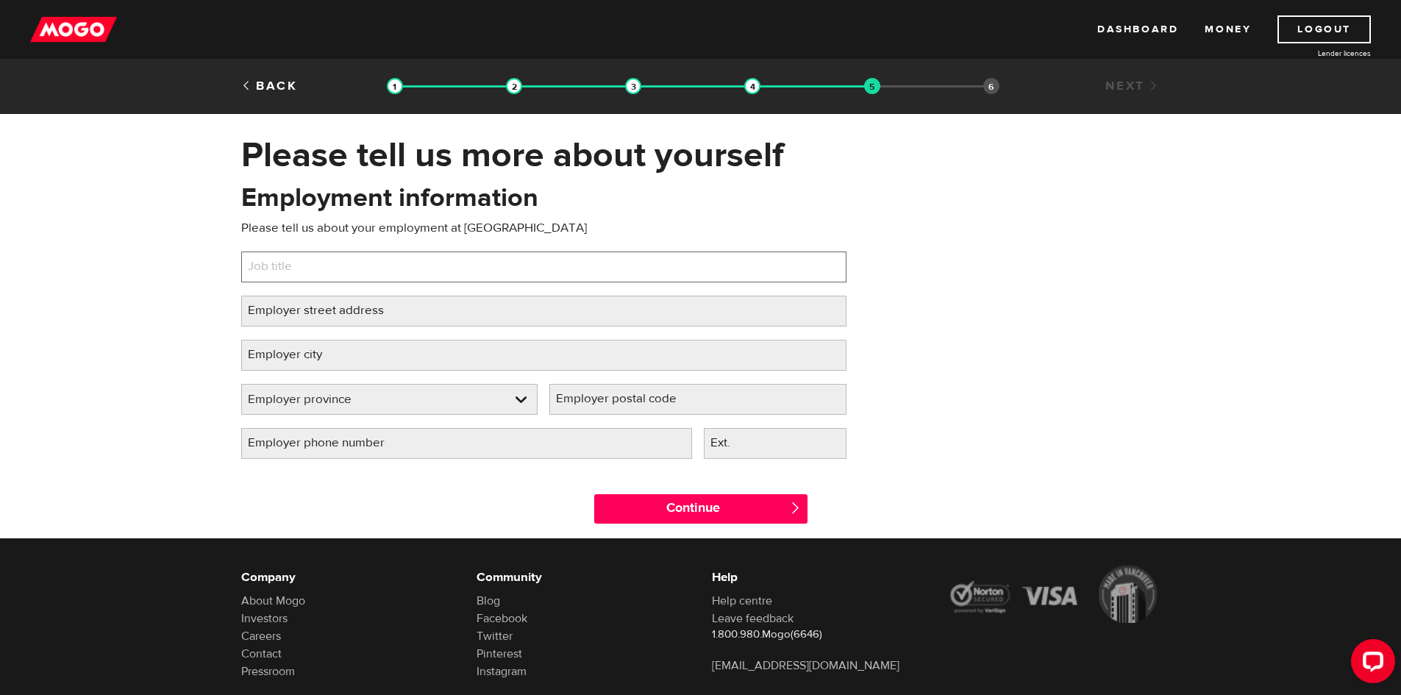
click at [417, 259] on input "Job title" at bounding box center [543, 267] width 605 height 31
click at [288, 267] on label "Job title" at bounding box center [281, 267] width 81 height 30
click at [288, 267] on input "Job title" at bounding box center [543, 267] width 605 height 31
paste input "Montessori Directress"
type input "Montessori Directress"
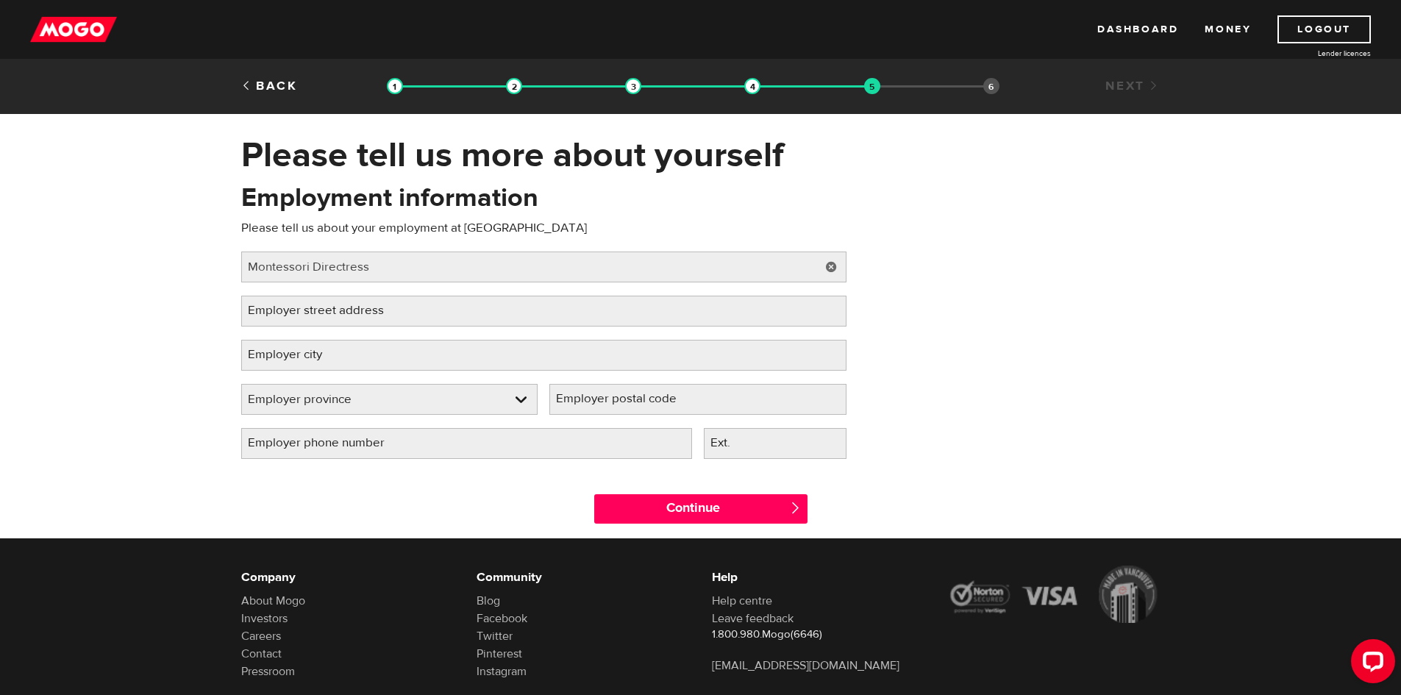
click at [357, 313] on label "Employer street address" at bounding box center [327, 311] width 173 height 30
click at [357, 313] on input "Employer street address" at bounding box center [543, 311] width 605 height 31
paste input "180 Mahogany Gardens SE"
type input "180 Mahogany Gardens SE"
click at [394, 355] on input "Employer city" at bounding box center [543, 355] width 605 height 31
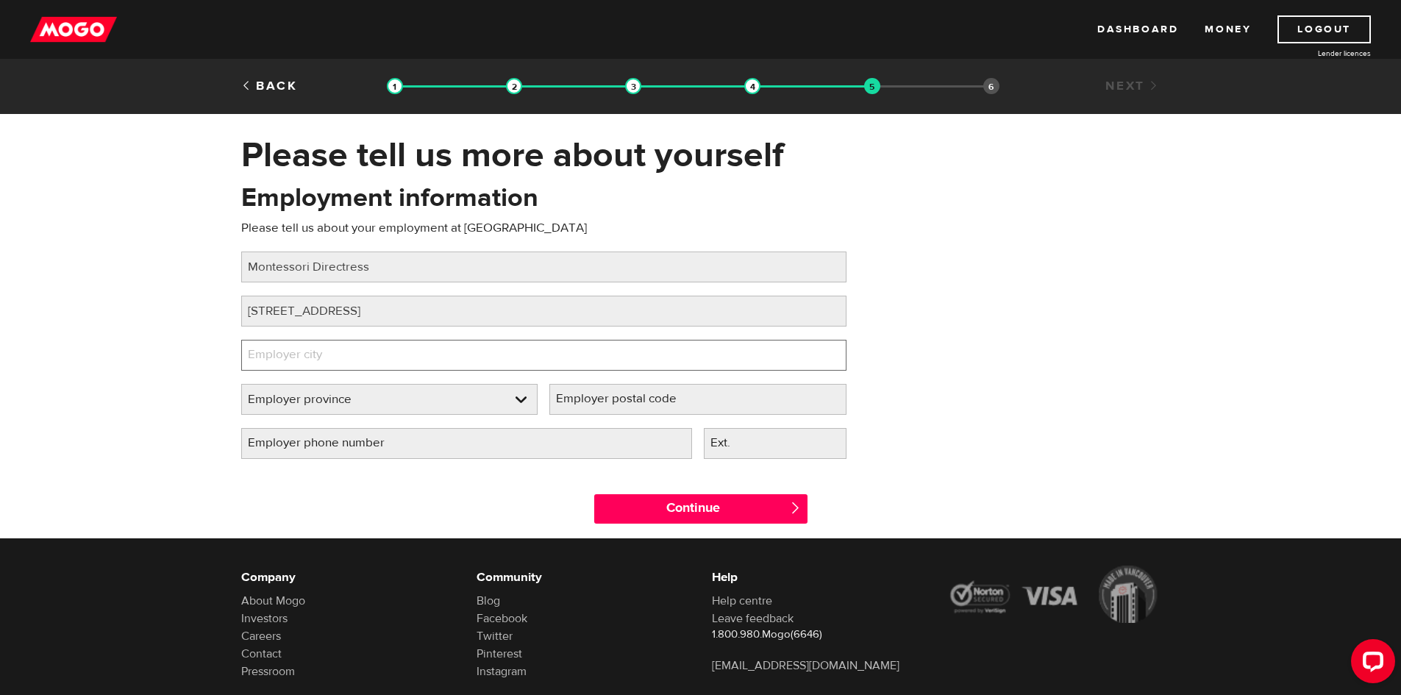
type input "Calgary"
select select "AB"
type input "T3L 0L7"
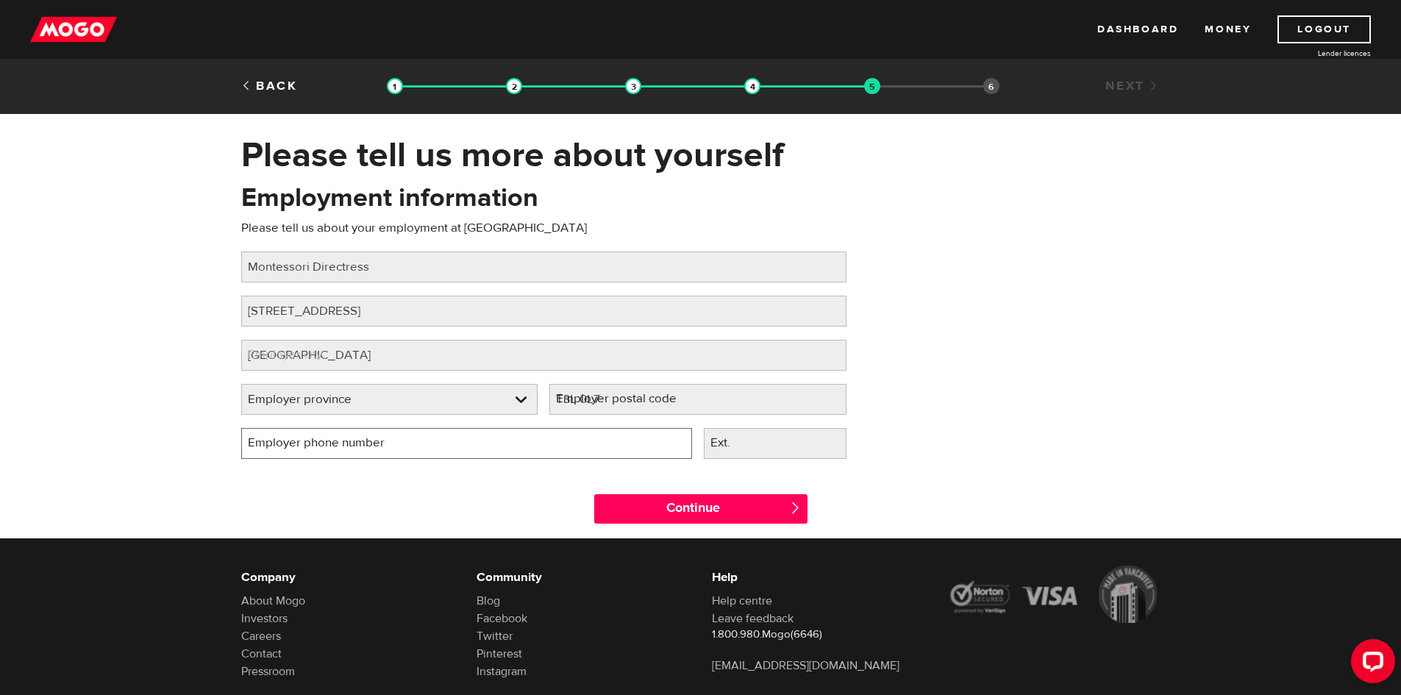
type input "(403) 400-1249"
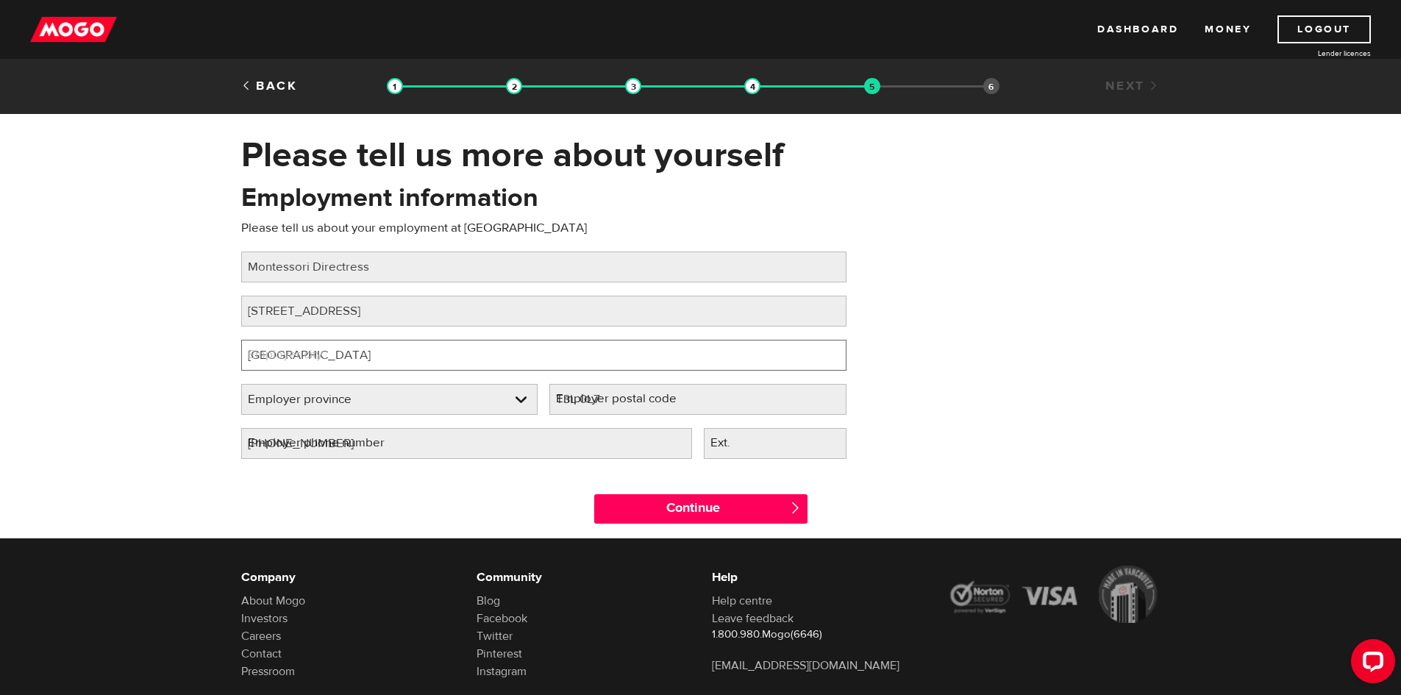
select select "AB"
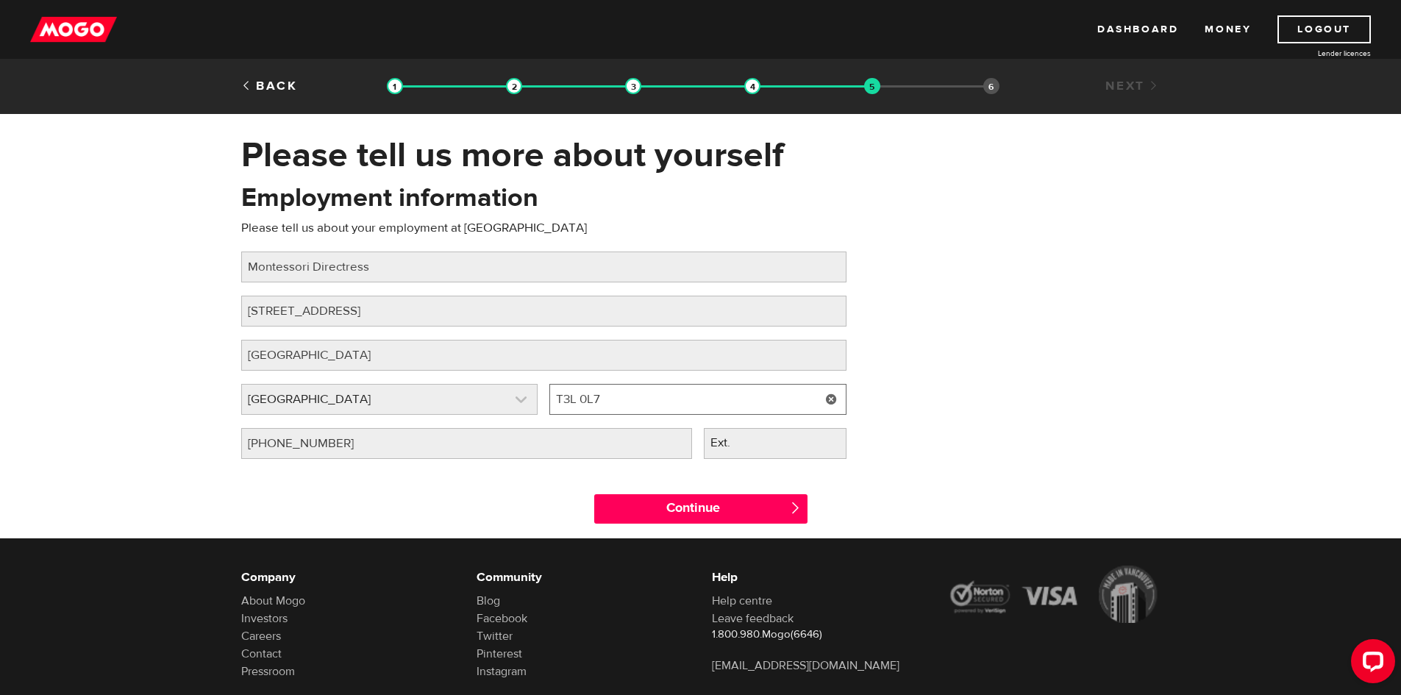
drag, startPoint x: 648, startPoint y: 402, endPoint x: 535, endPoint y: 406, distance: 112.6
click at [535, 406] on div "Employer province Please select your employer's province Alberta Employer provi…" at bounding box center [543, 406] width 617 height 44
paste input "M 2V6"
type input "T3M 2V6"
click at [550, 439] on input "(403) 400-1249" at bounding box center [466, 443] width 451 height 31
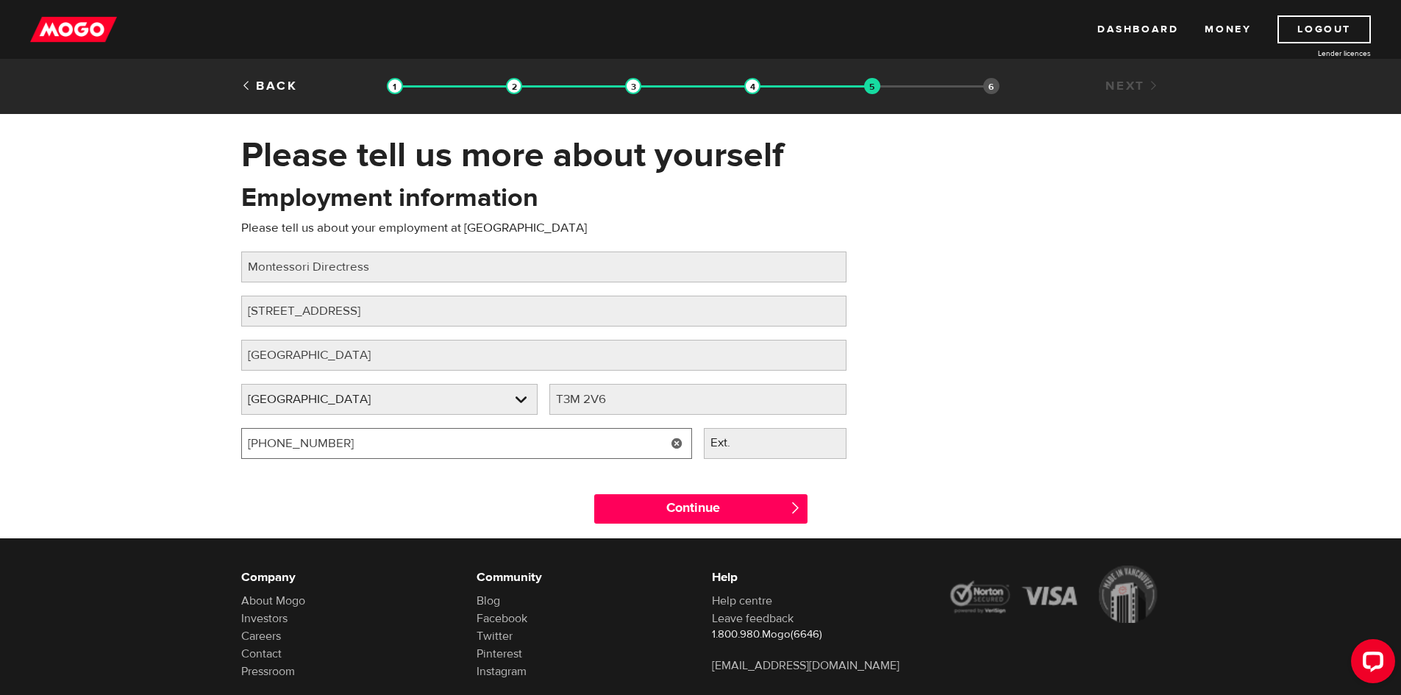
drag, startPoint x: 345, startPoint y: 450, endPoint x: 230, endPoint y: 450, distance: 114.7
click at [232, 450] on div "Employment information Please tell us about your employment at Zebra Crossing A…" at bounding box center [543, 326] width 627 height 292
type input "(403) 923-7609"
click at [257, 488] on div "Continue " at bounding box center [701, 505] width 942 height 66
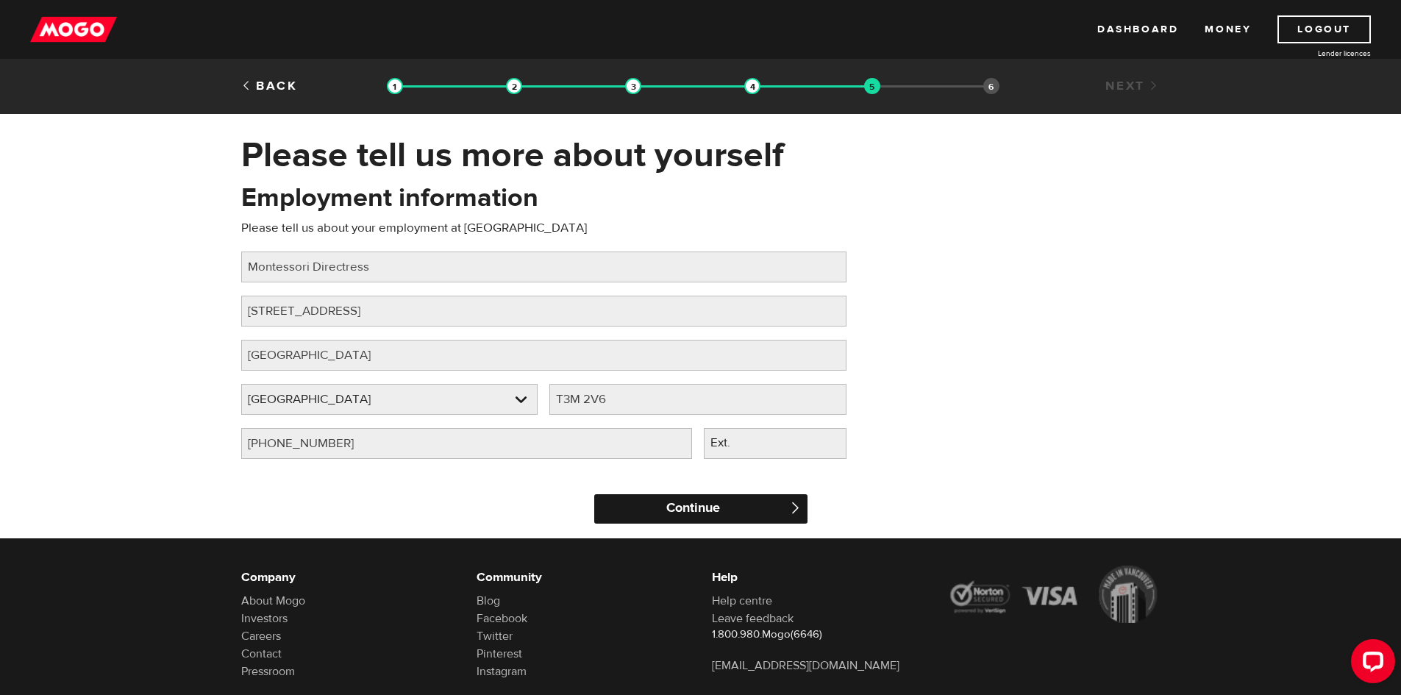
click at [716, 513] on input "Continue" at bounding box center [700, 508] width 213 height 29
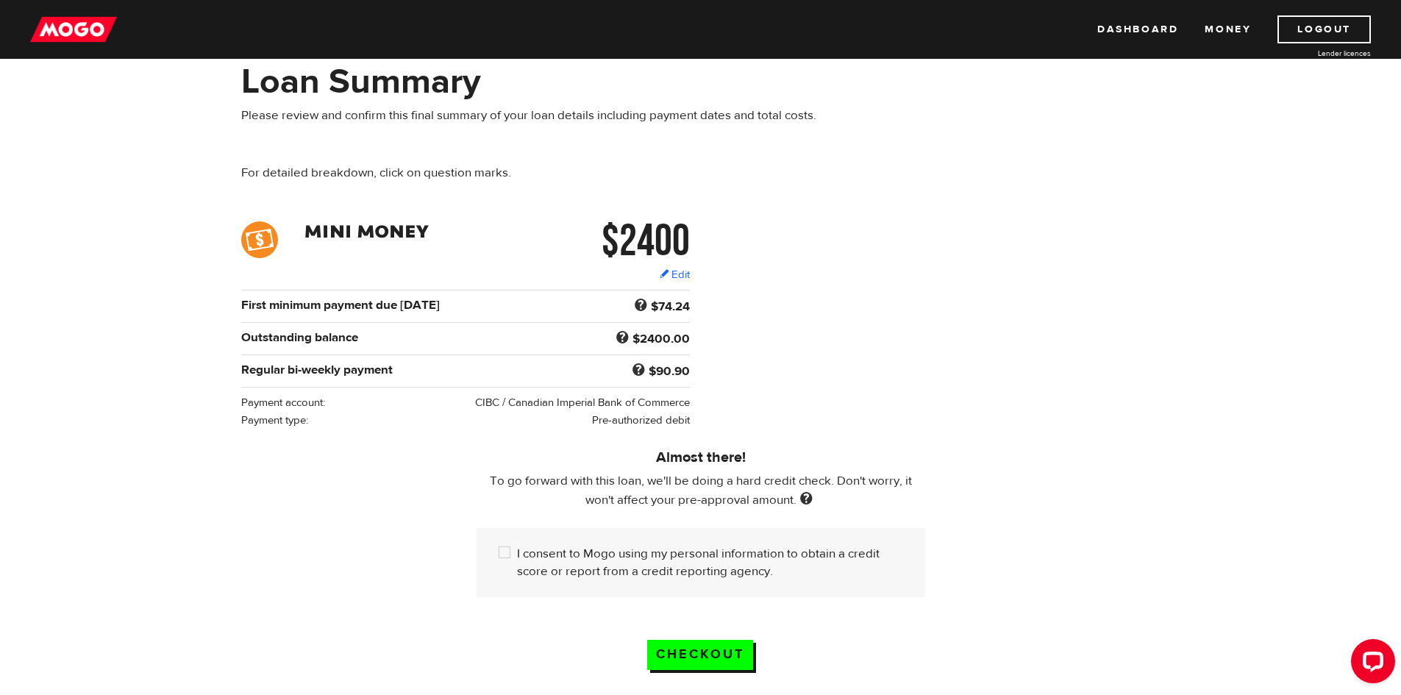
scroll to position [147, 0]
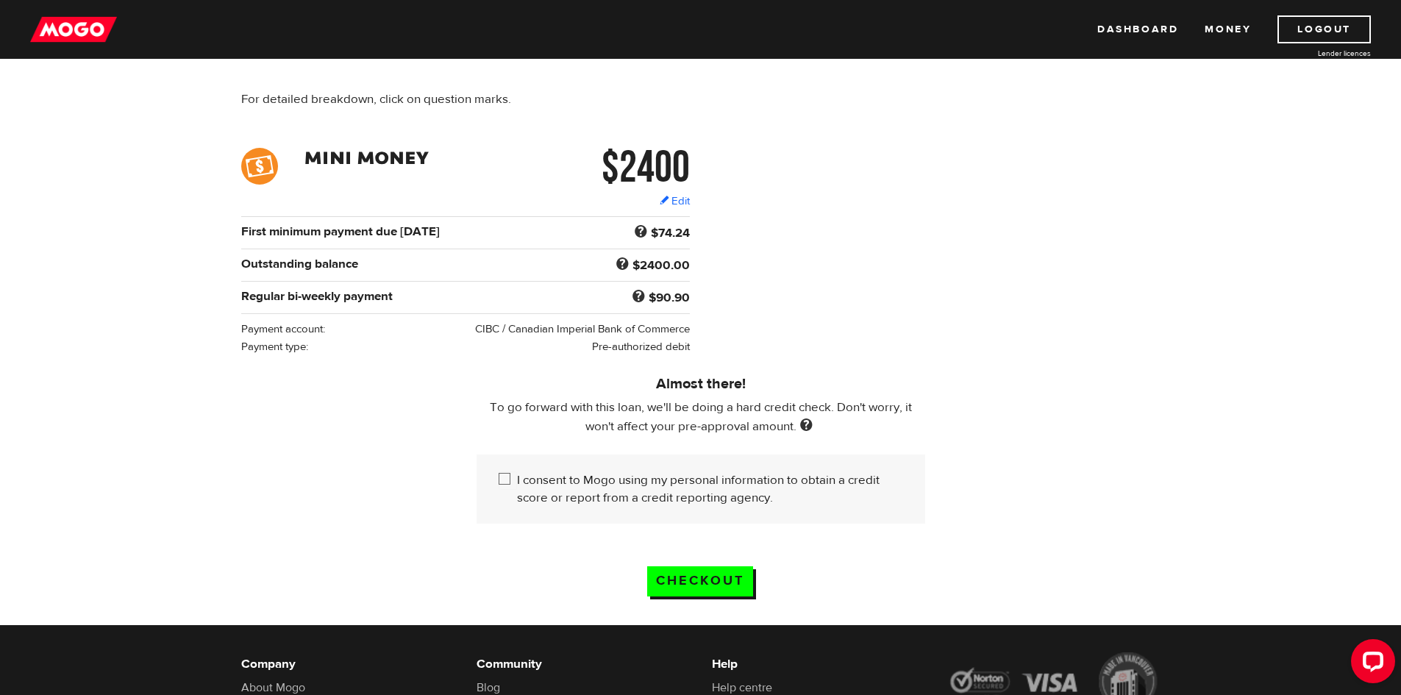
click at [505, 477] on input "I consent to Mogo using my personal information to obtain a credit score or rep…" at bounding box center [508, 480] width 18 height 18
checkbox input "true"
click at [719, 578] on input "Checkout" at bounding box center [700, 581] width 106 height 30
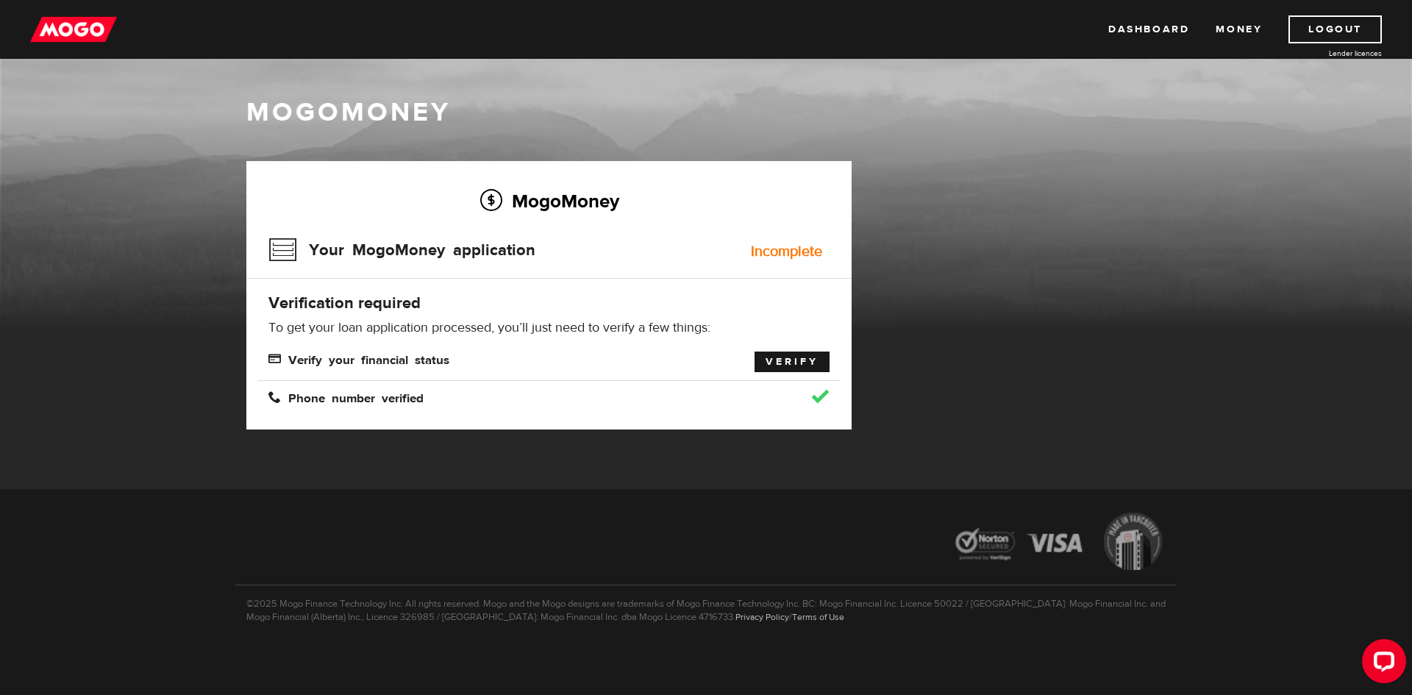
click at [783, 363] on link "Verify" at bounding box center [792, 362] width 75 height 21
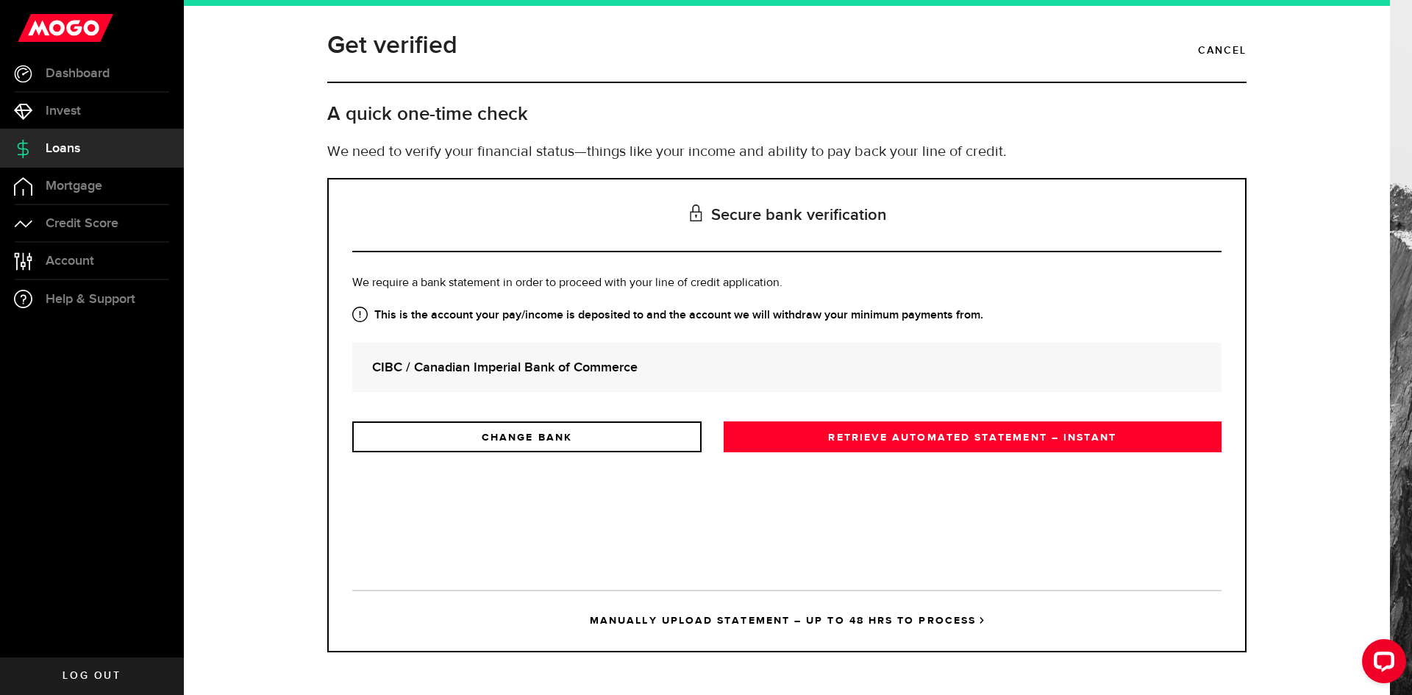
click at [745, 377] on strong "CIBC / Canadian Imperial Bank of Commerce" at bounding box center [787, 367] width 830 height 20
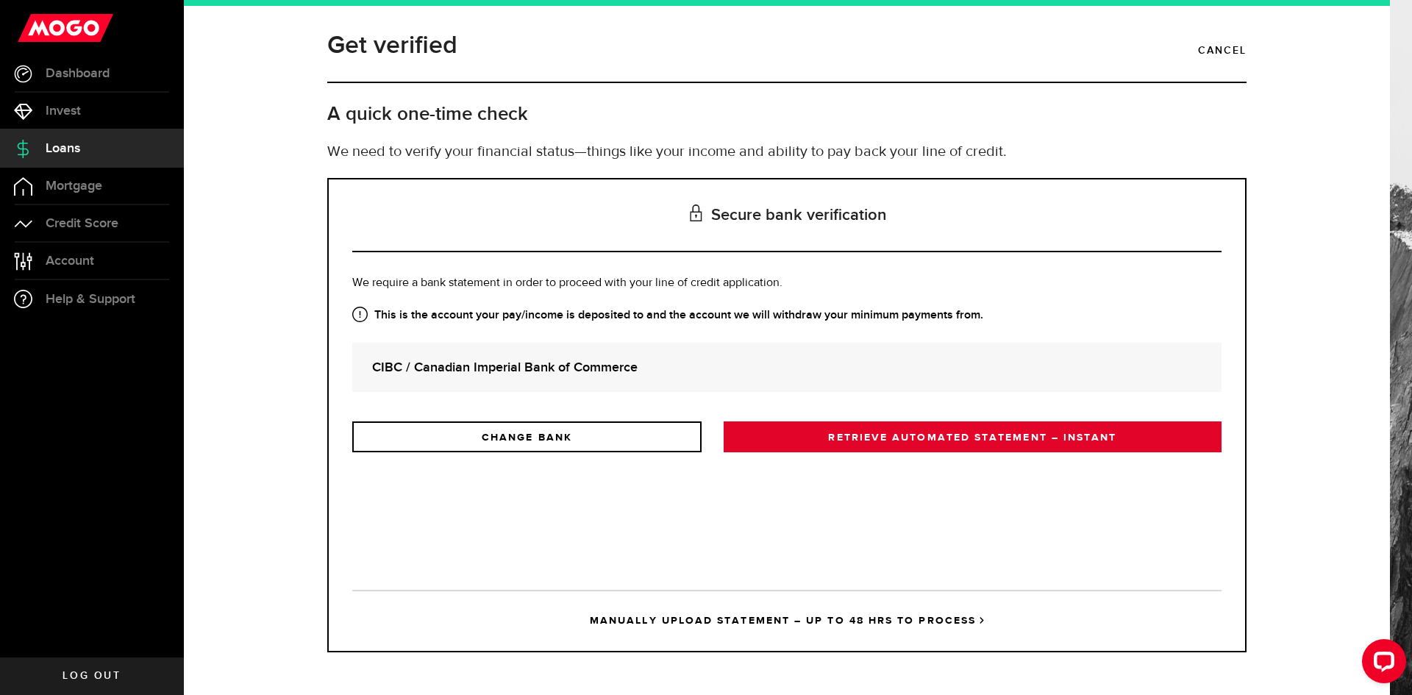
click at [938, 440] on link "RETRIEVE AUTOMATED STATEMENT – INSTANT" at bounding box center [973, 436] width 498 height 31
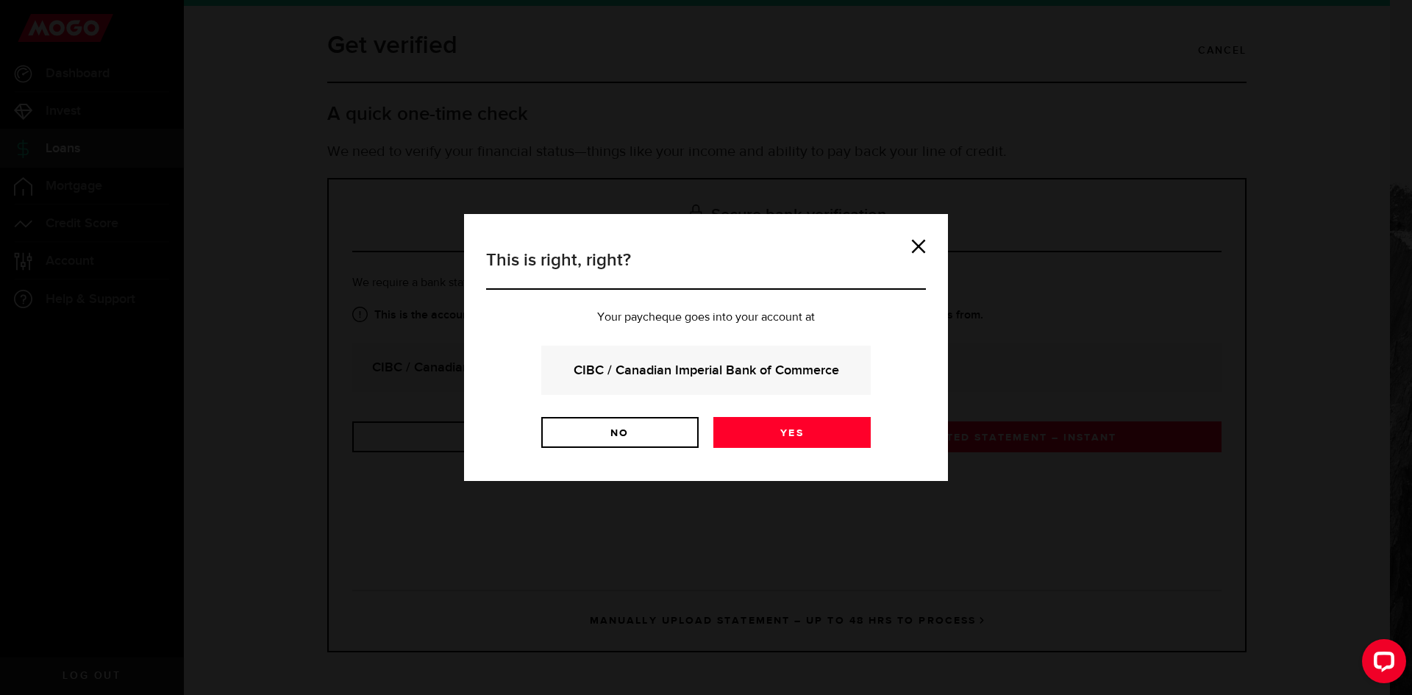
click at [813, 384] on div "CIBC / Canadian Imperial Bank of Commerce" at bounding box center [706, 370] width 330 height 49
click at [806, 435] on link "Yes" at bounding box center [791, 432] width 157 height 31
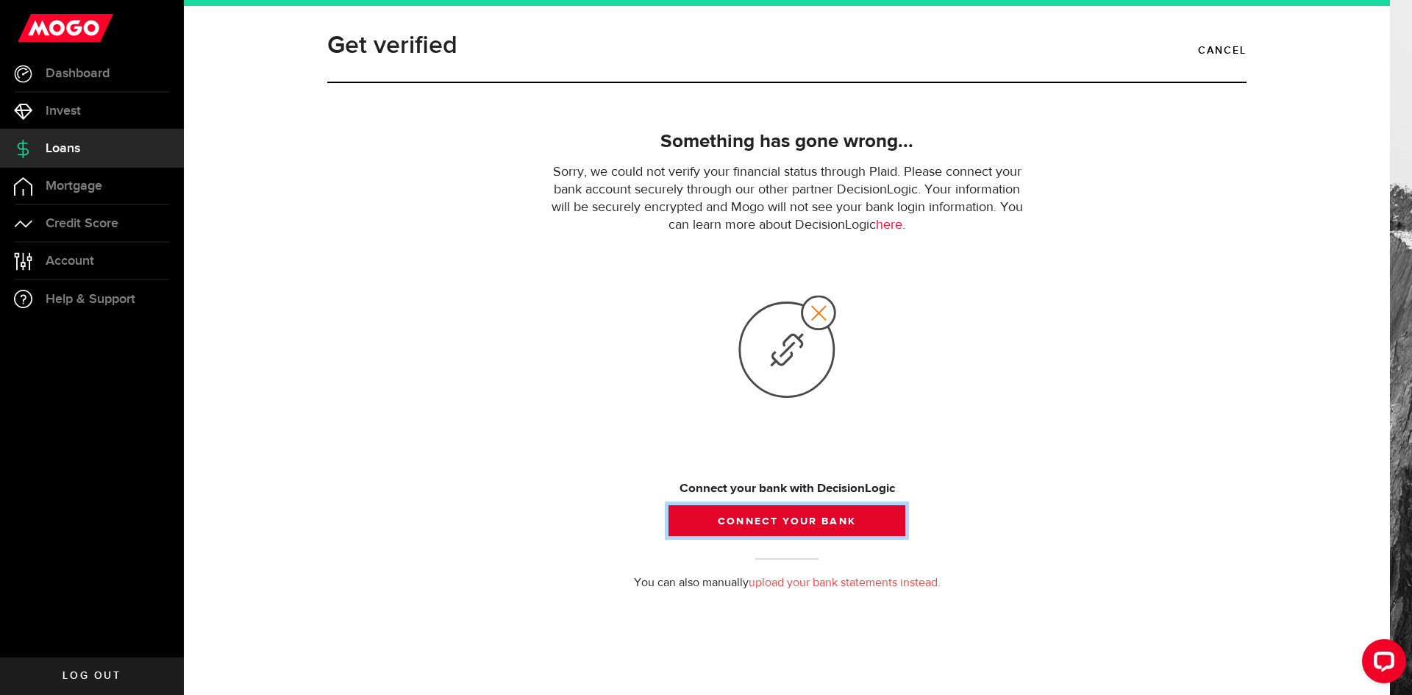
click at [827, 522] on button "Connect your bank" at bounding box center [787, 520] width 237 height 31
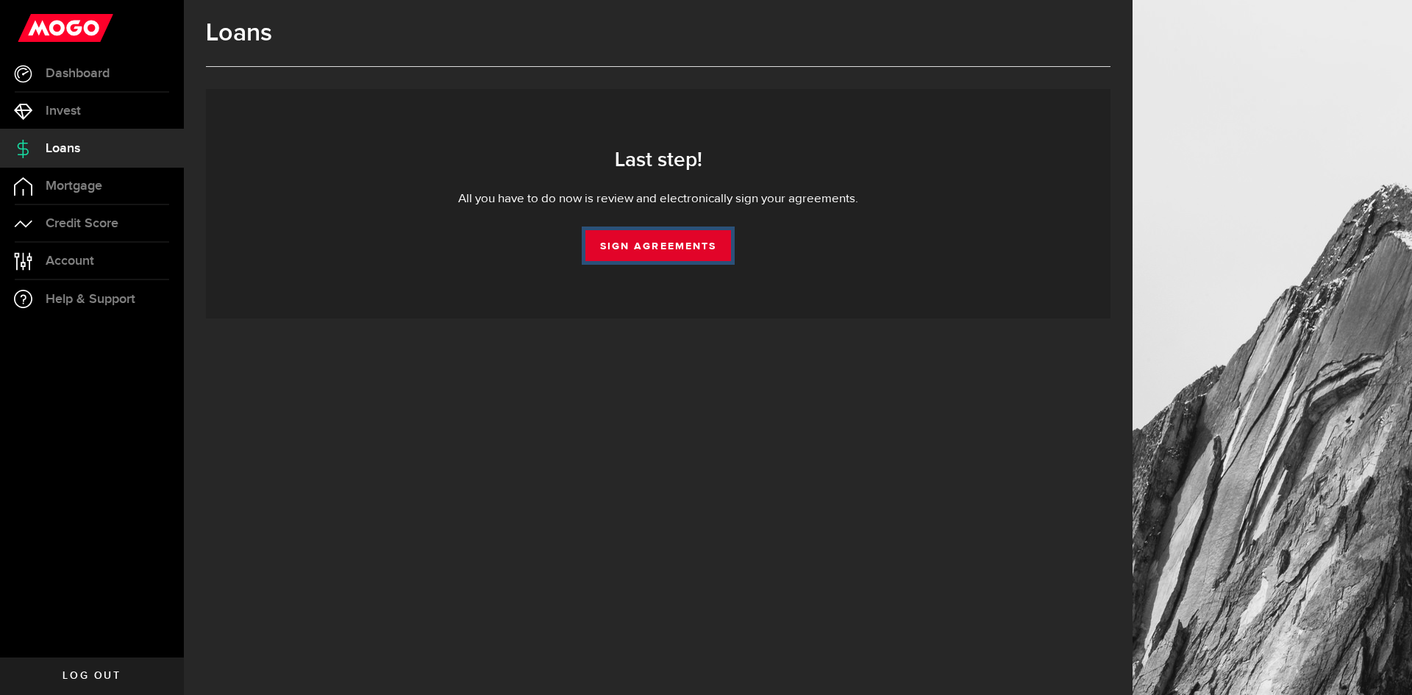
click at [663, 258] on link "Sign Agreements" at bounding box center [659, 245] width 146 height 31
